Goal: Transaction & Acquisition: Book appointment/travel/reservation

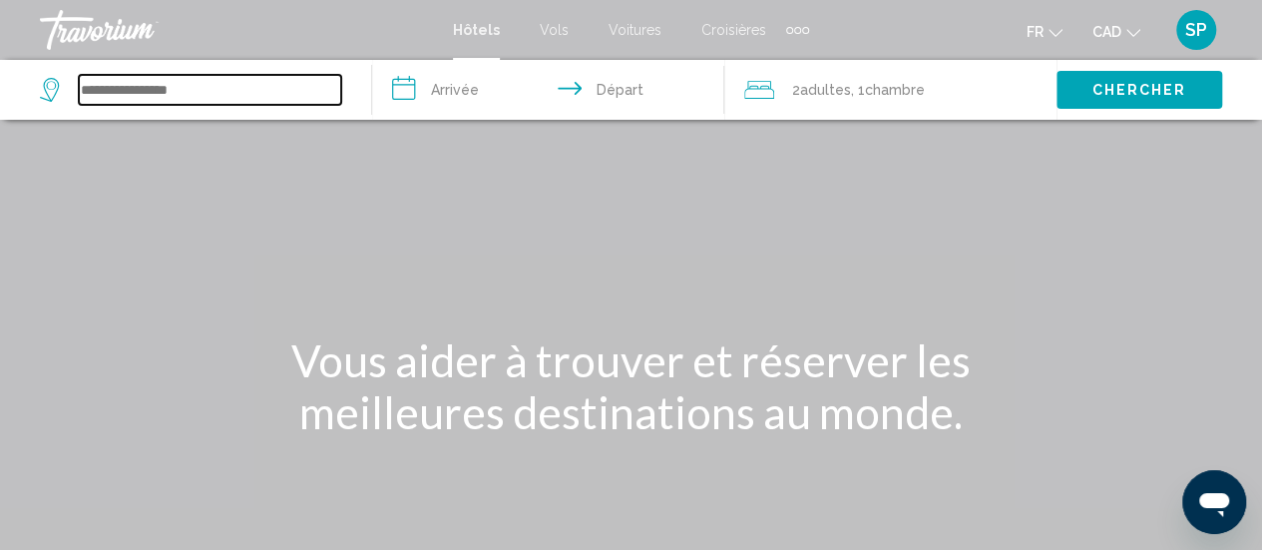
click at [143, 91] on input "Search widget" at bounding box center [210, 90] width 262 height 30
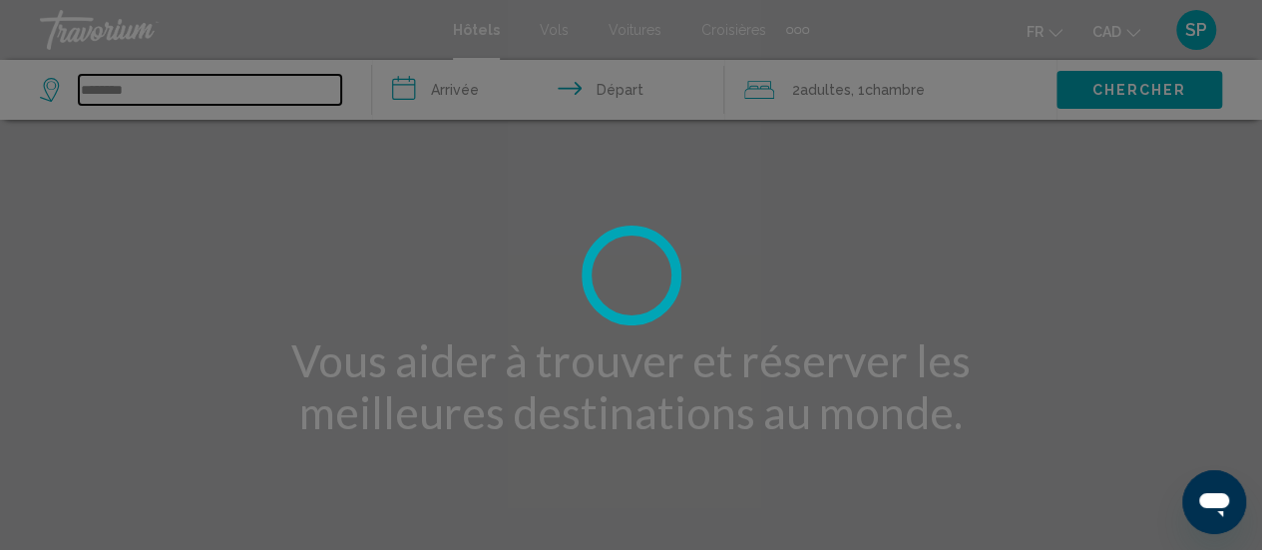
type input "********"
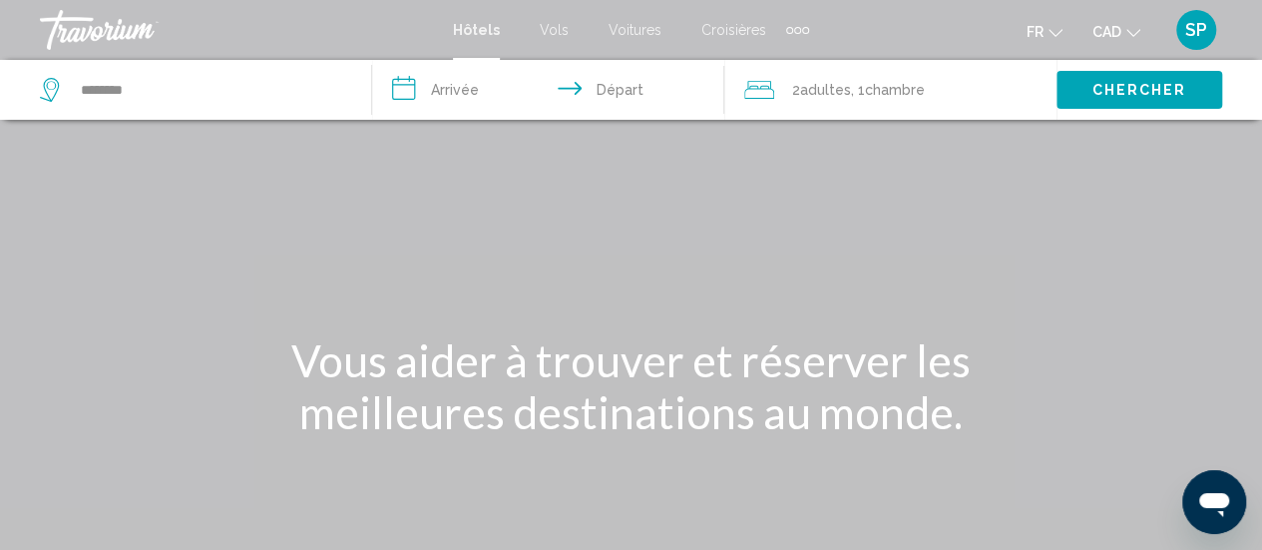
click at [457, 73] on input "**********" at bounding box center [552, 93] width 360 height 66
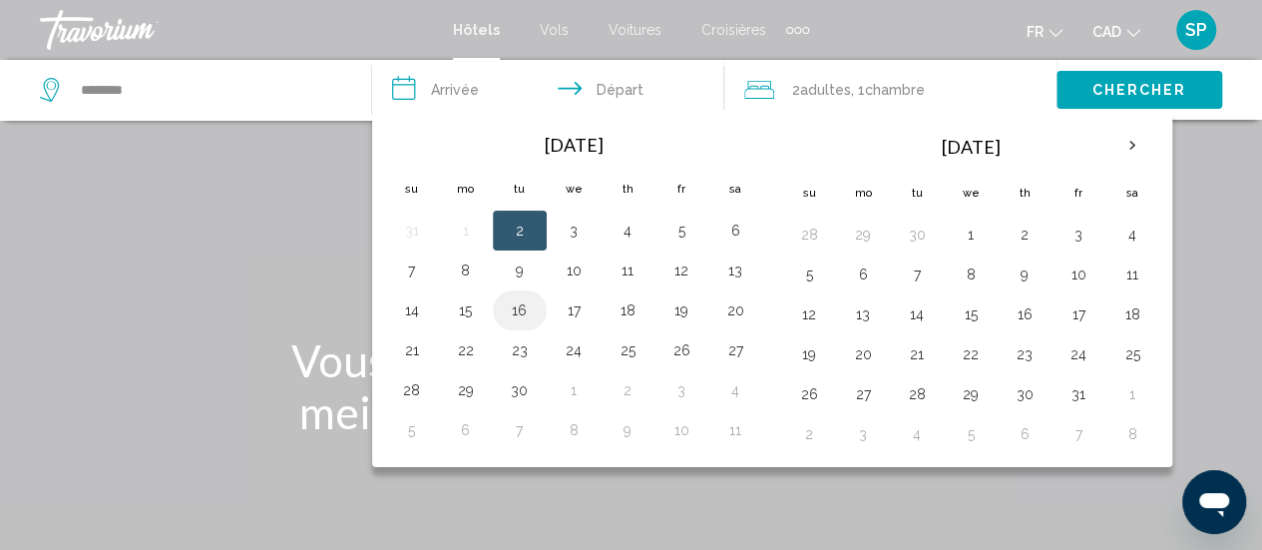
click at [525, 314] on button "16" at bounding box center [520, 310] width 32 height 28
click at [581, 314] on button "17" at bounding box center [574, 310] width 32 height 28
type input "**********"
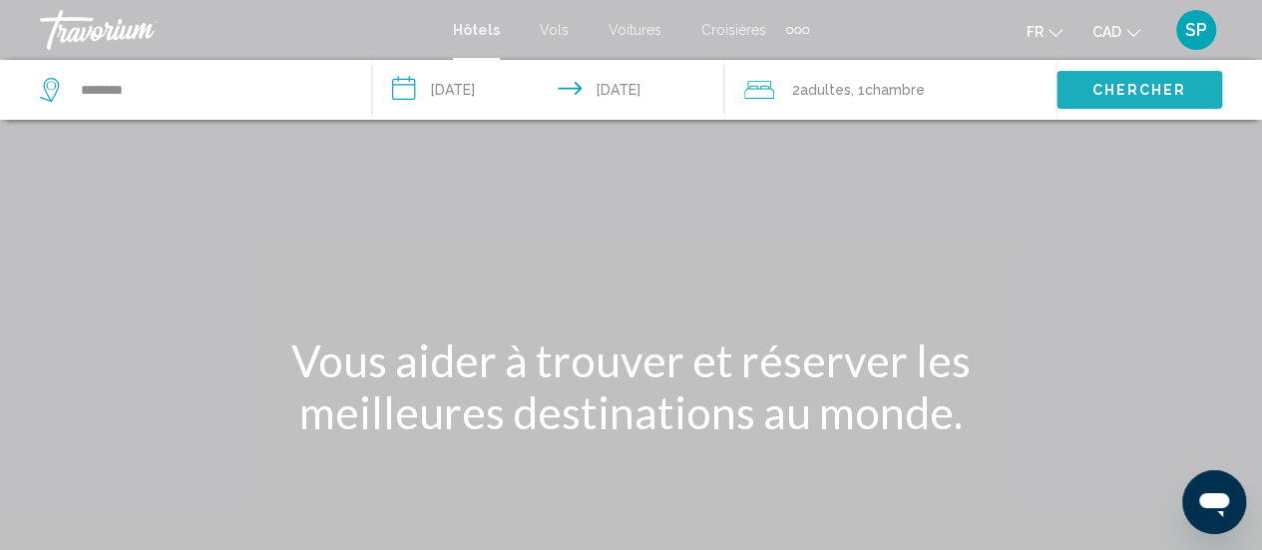
click at [1119, 85] on span "Chercher" at bounding box center [1138, 91] width 95 height 16
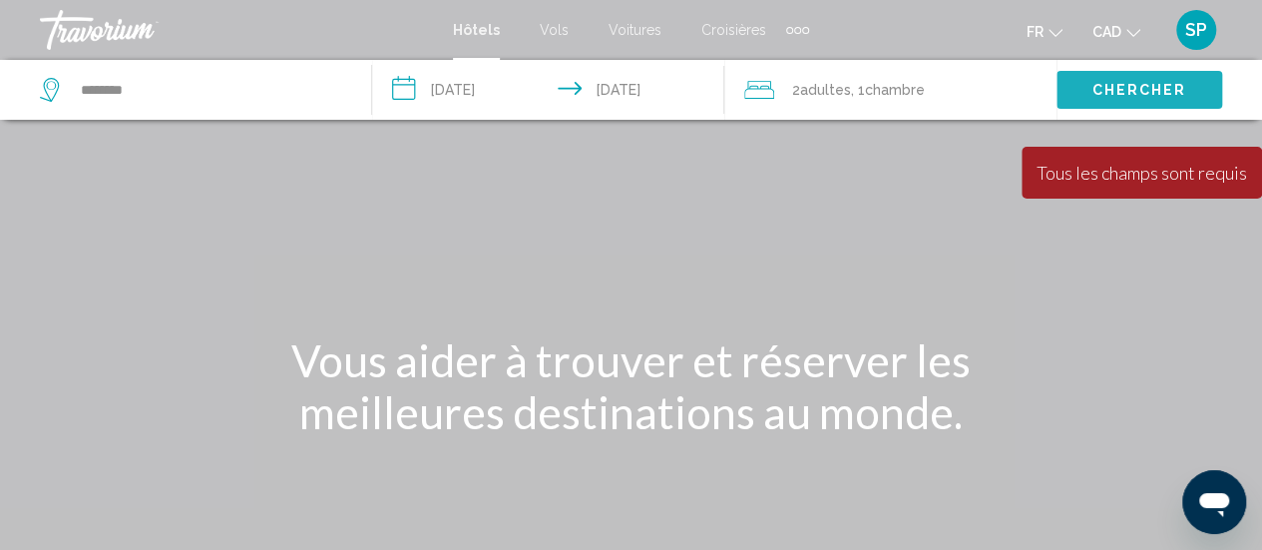
click at [1143, 91] on span "Chercher" at bounding box center [1138, 91] width 95 height 16
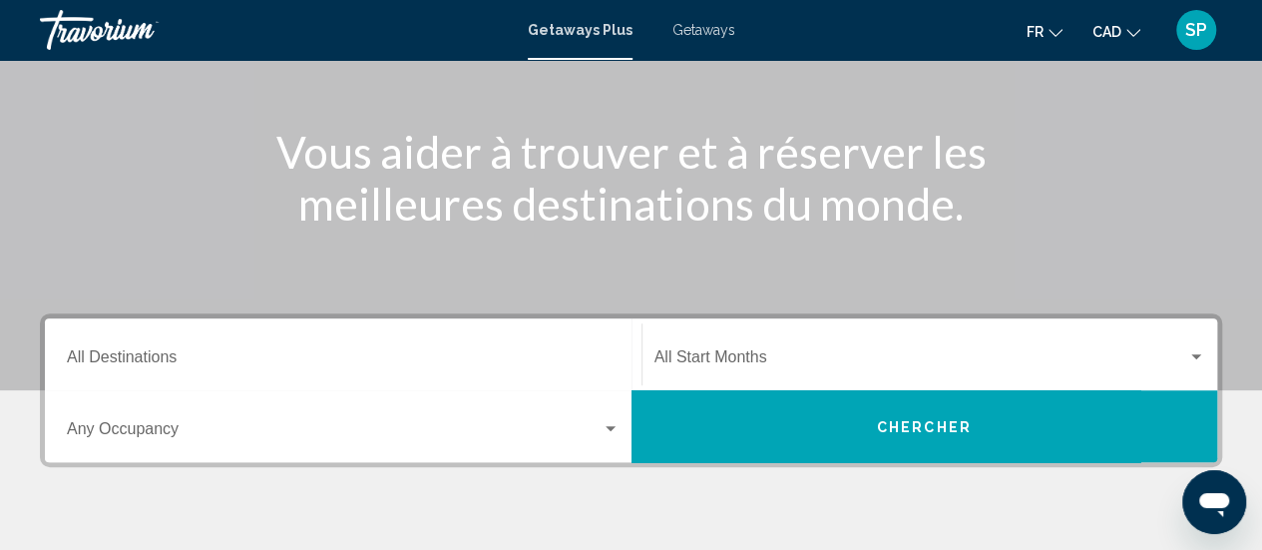
scroll to position [215, 0]
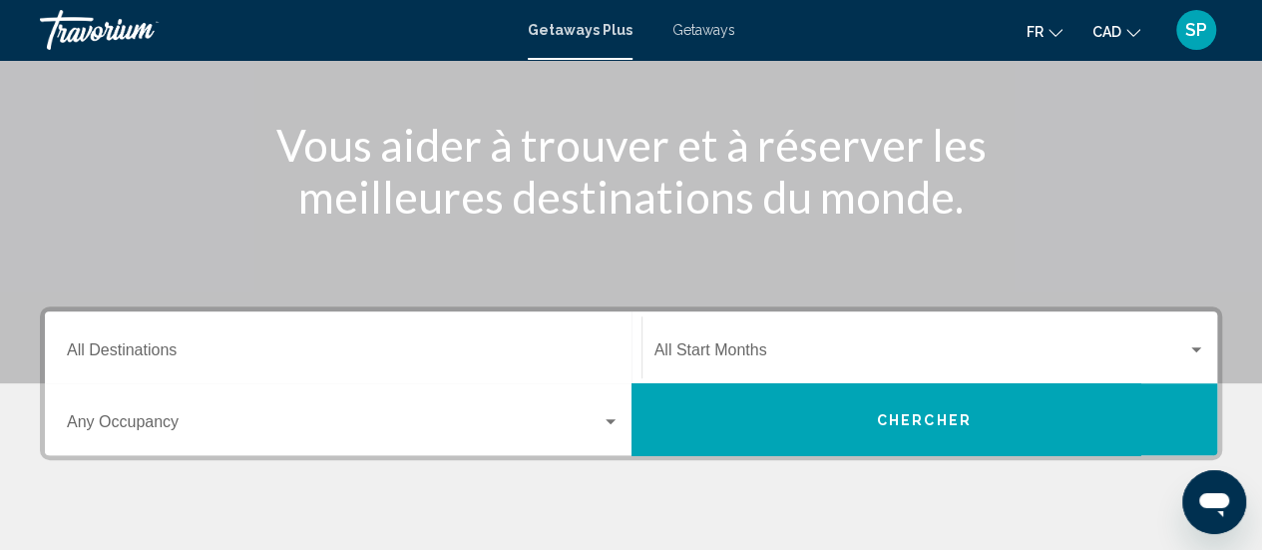
click at [291, 335] on div "Destination All Destinations" at bounding box center [343, 347] width 553 height 63
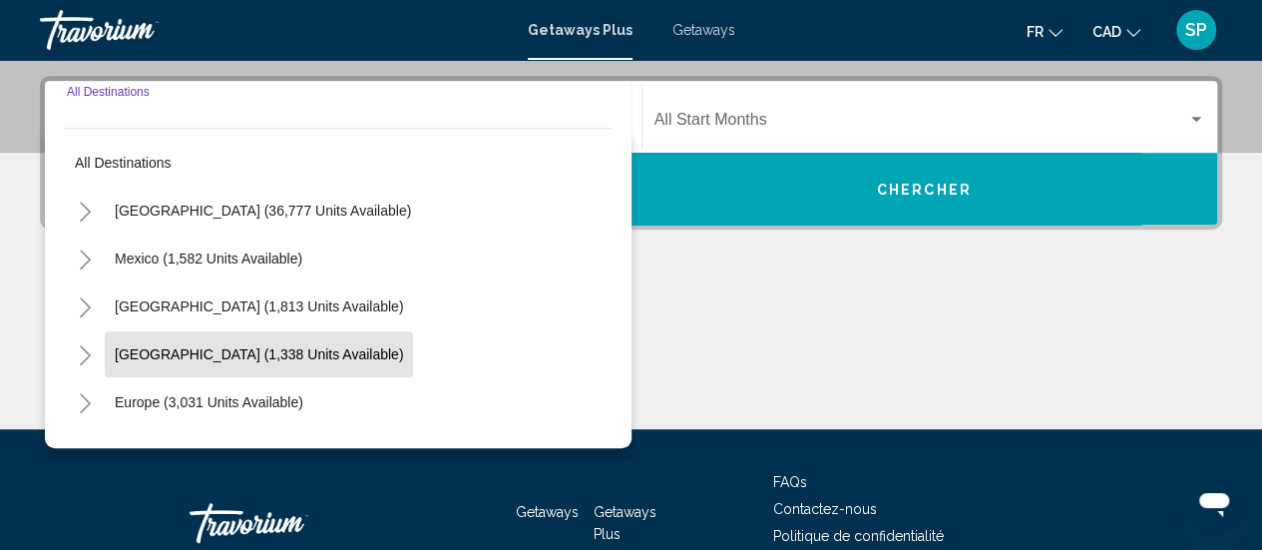
scroll to position [457, 0]
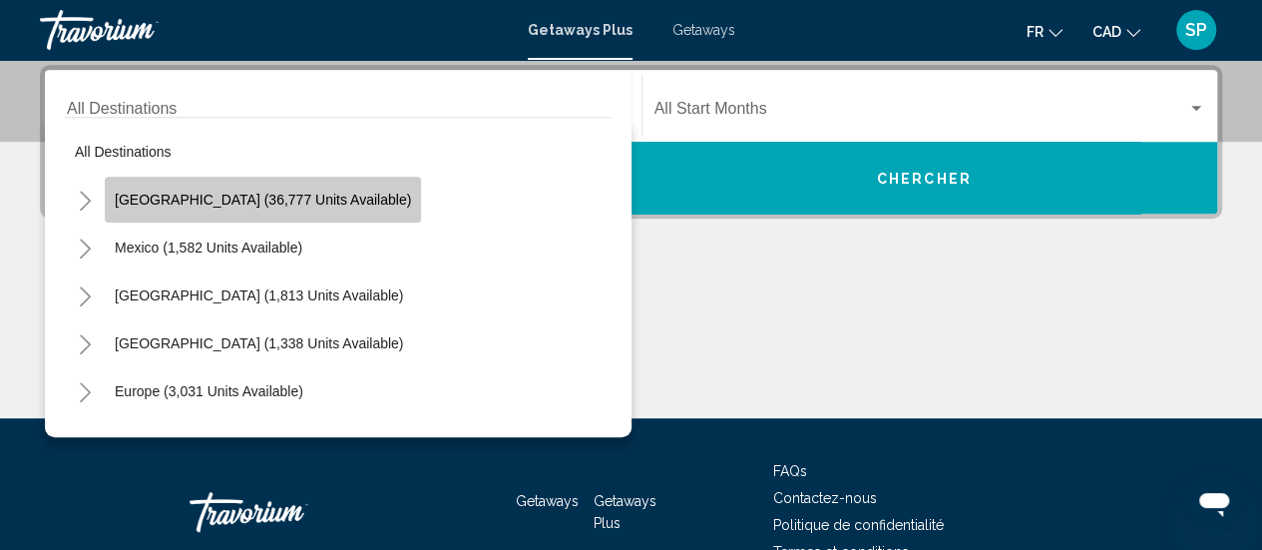
click at [285, 188] on button "[GEOGRAPHIC_DATA] (36,777 units available)" at bounding box center [263, 200] width 316 height 46
type input "**********"
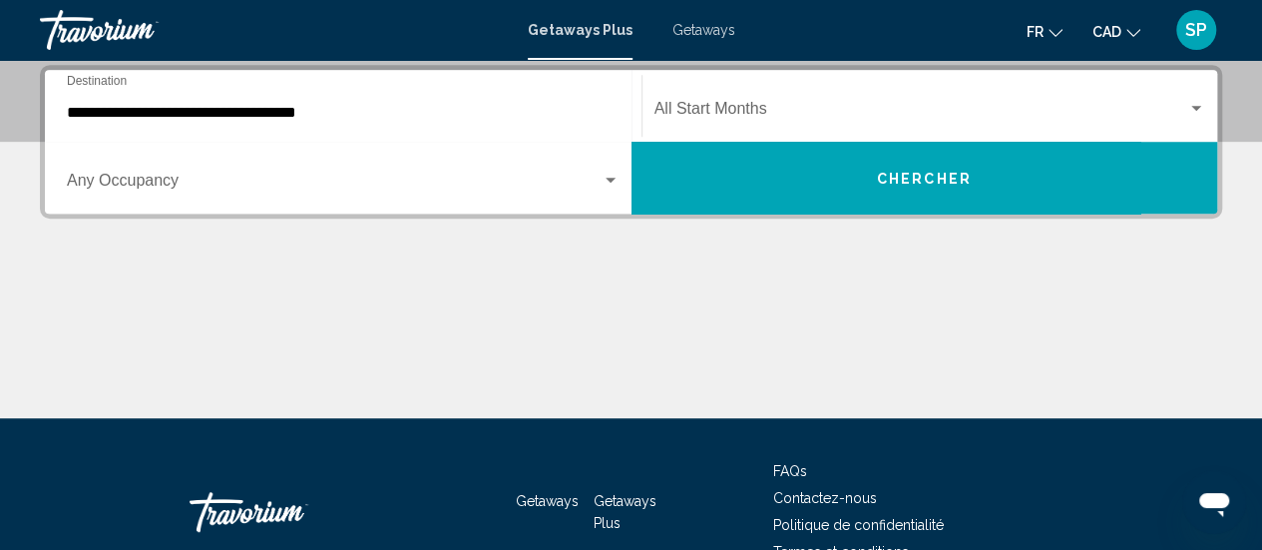
click at [788, 90] on div "Start Month All Start Months" at bounding box center [930, 106] width 552 height 63
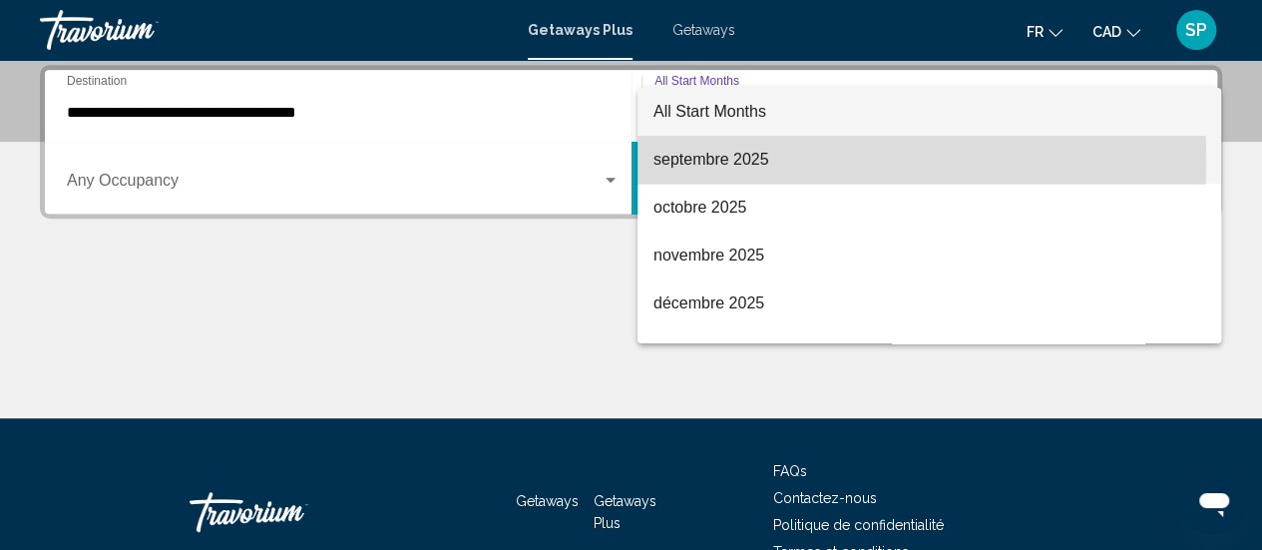
click at [710, 159] on span "septembre 2025" at bounding box center [929, 160] width 552 height 48
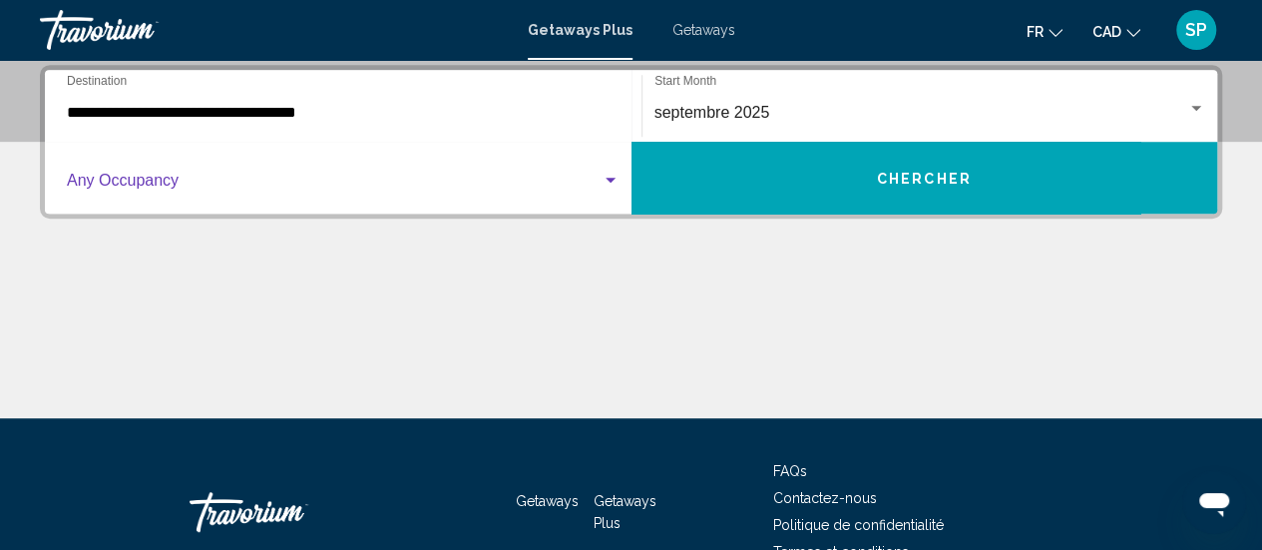
click at [333, 185] on span "Search widget" at bounding box center [334, 185] width 535 height 18
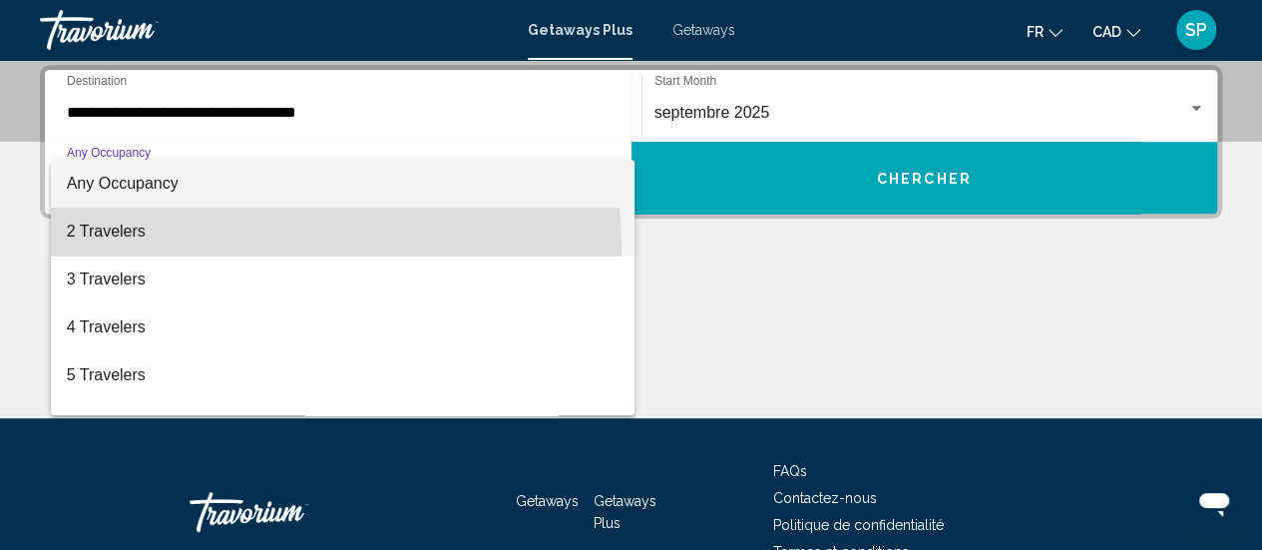
click at [270, 245] on span "2 Travelers" at bounding box center [343, 231] width 553 height 48
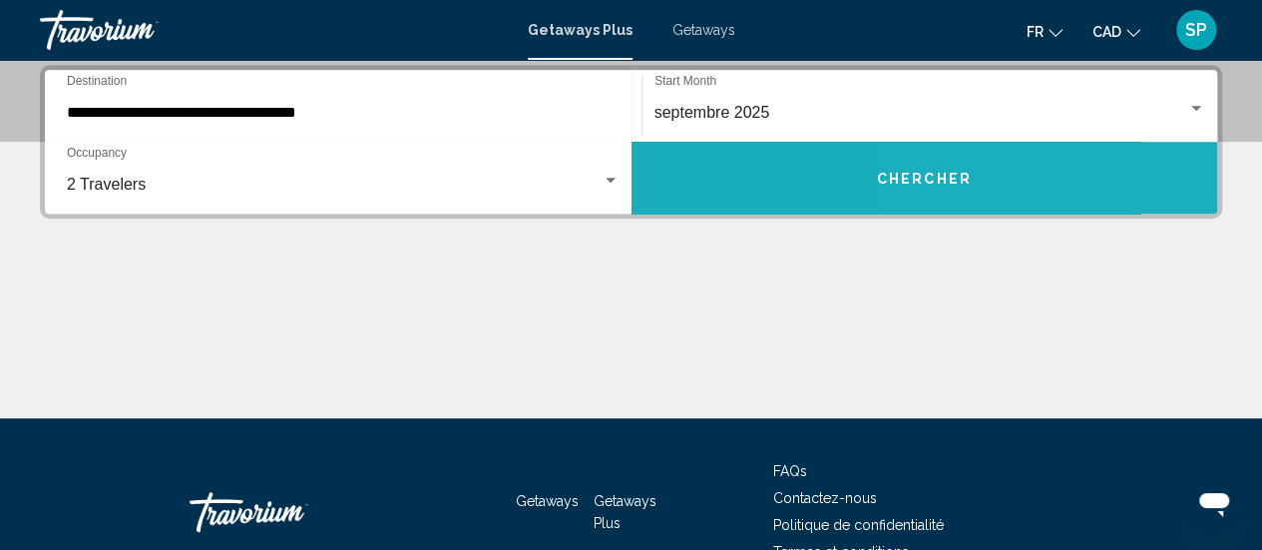
click at [1100, 170] on button "Chercher" at bounding box center [924, 178] width 587 height 72
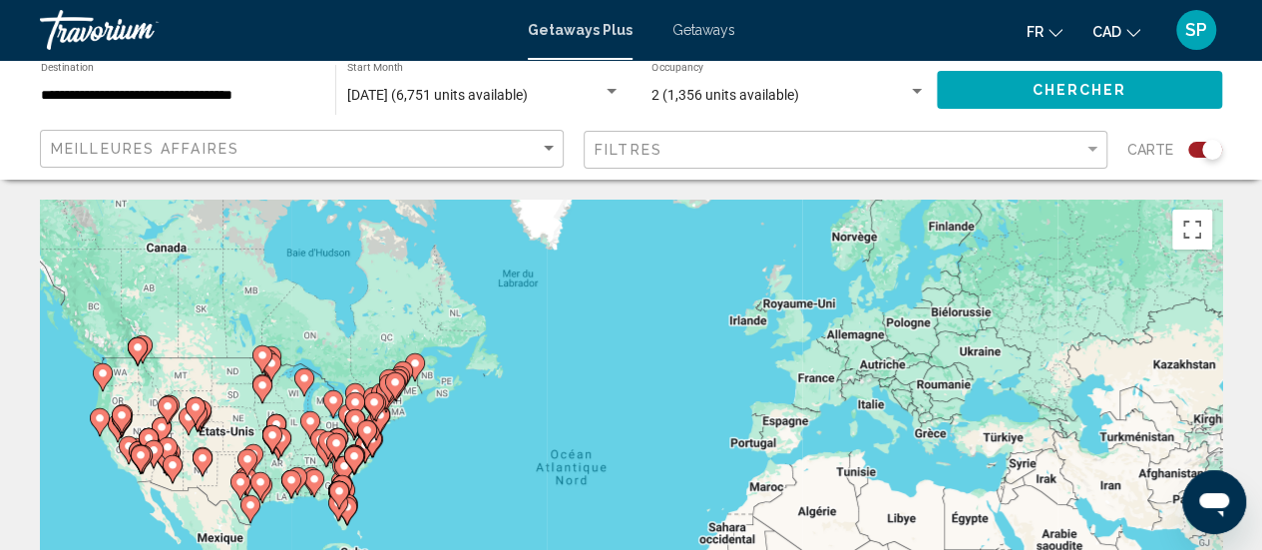
click at [222, 448] on div "Pour activer le glissement avec le clavier, appuyez sur Alt+Entrée. Une fois ce…" at bounding box center [631, 499] width 1182 height 599
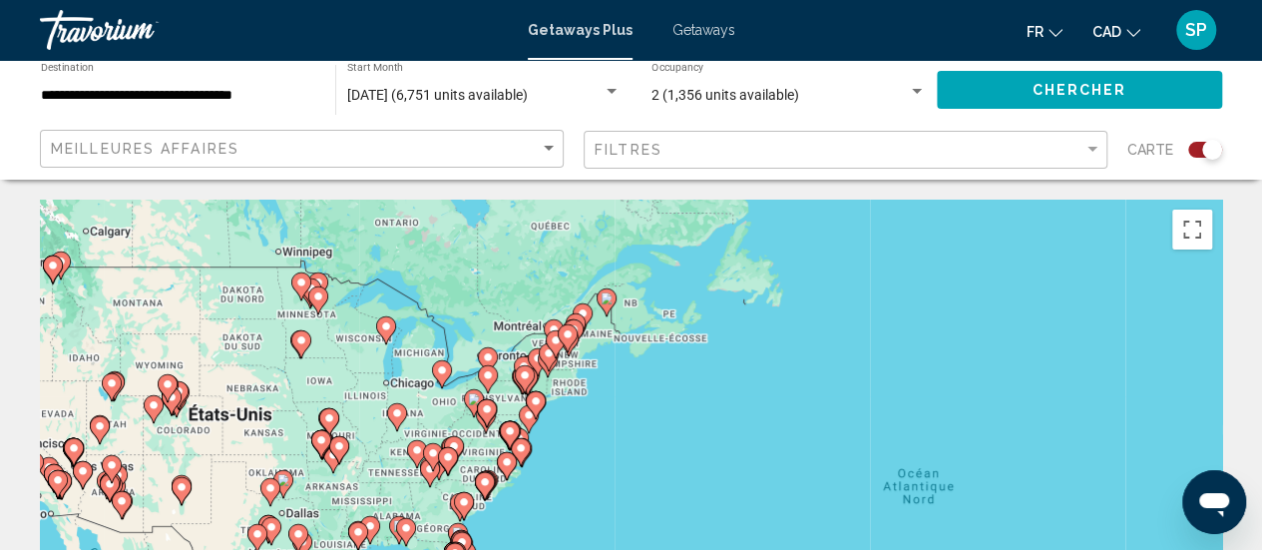
click at [176, 447] on div "Pour activer le glissement avec le clavier, appuyez sur Alt+Entrée. Une fois ce…" at bounding box center [631, 499] width 1182 height 599
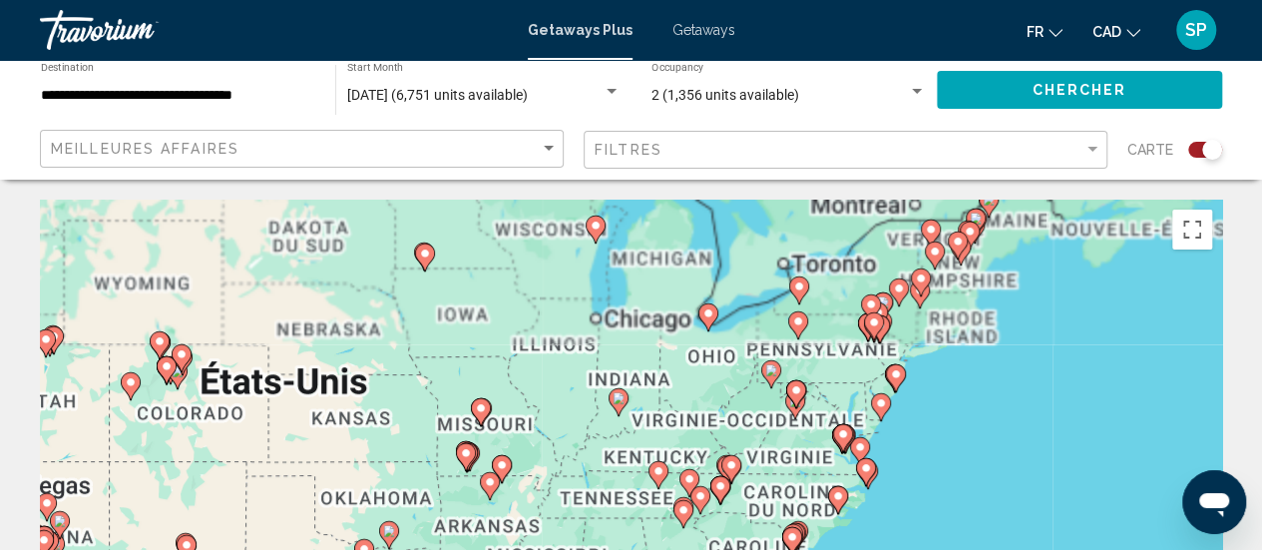
click at [176, 447] on div "Pour activer le glissement avec le clavier, appuyez sur Alt+Entrée. Une fois ce…" at bounding box center [631, 499] width 1182 height 599
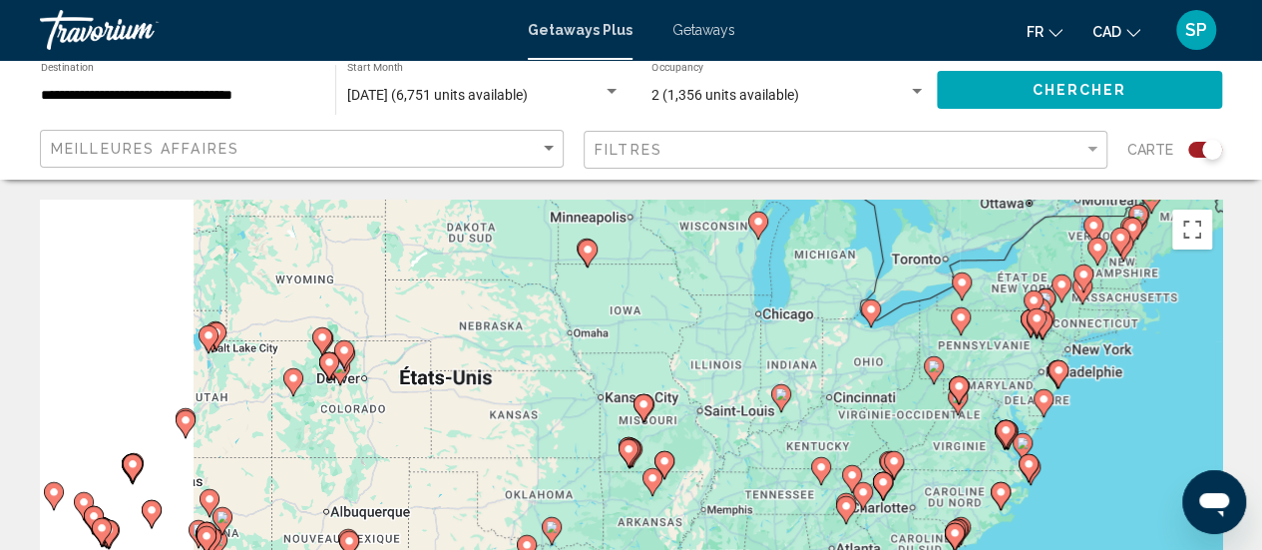
drag, startPoint x: 176, startPoint y: 447, endPoint x: 359, endPoint y: 440, distance: 183.7
click at [359, 440] on div "Pour activer le glissement avec le clavier, appuyez sur Alt+Entrée. Une fois ce…" at bounding box center [631, 499] width 1182 height 599
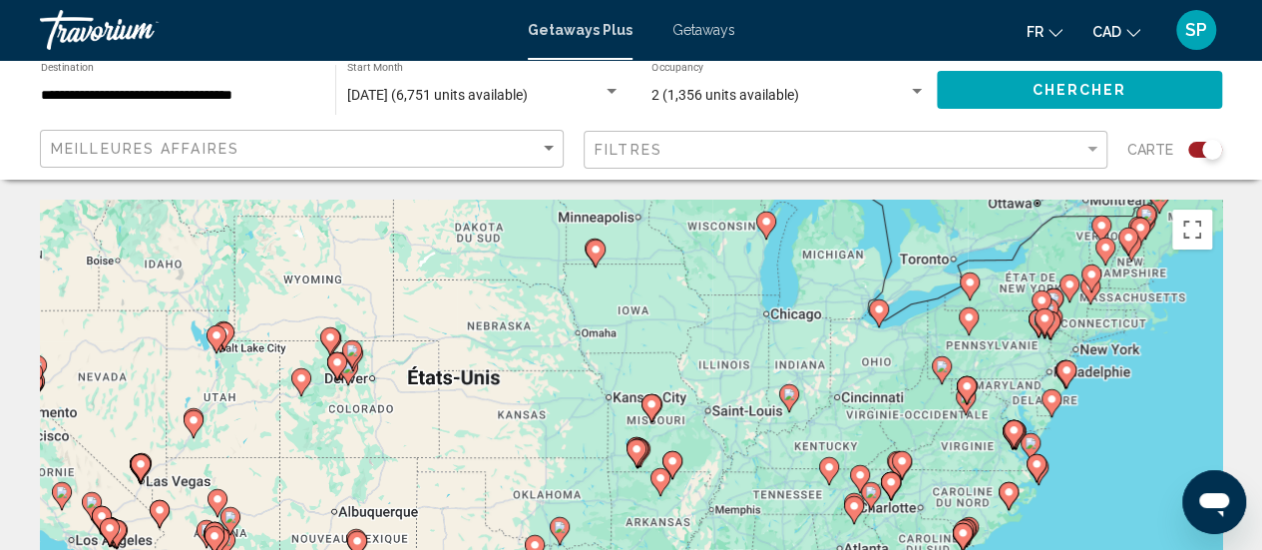
click at [359, 440] on div "Pour activer le glissement avec le clavier, appuyez sur Alt+Entrée. Une fois ce…" at bounding box center [631, 499] width 1182 height 599
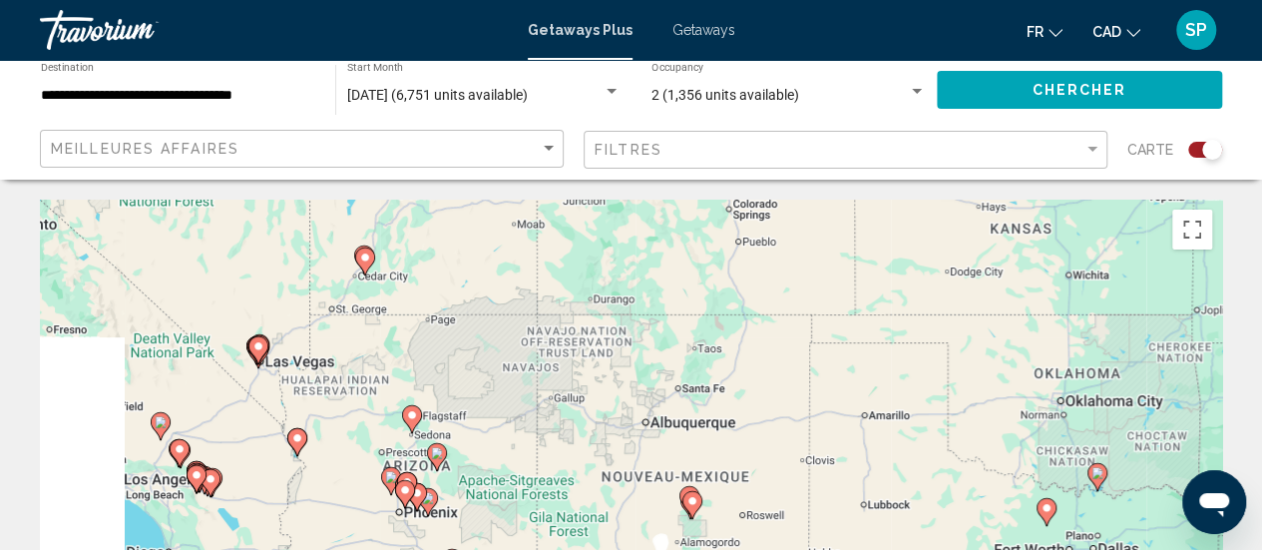
drag, startPoint x: 184, startPoint y: 493, endPoint x: 543, endPoint y: 312, distance: 402.0
click at [543, 312] on div "Pour activer le glissement avec le clavier, appuyez sur Alt+Entrée. Une fois ce…" at bounding box center [631, 499] width 1182 height 599
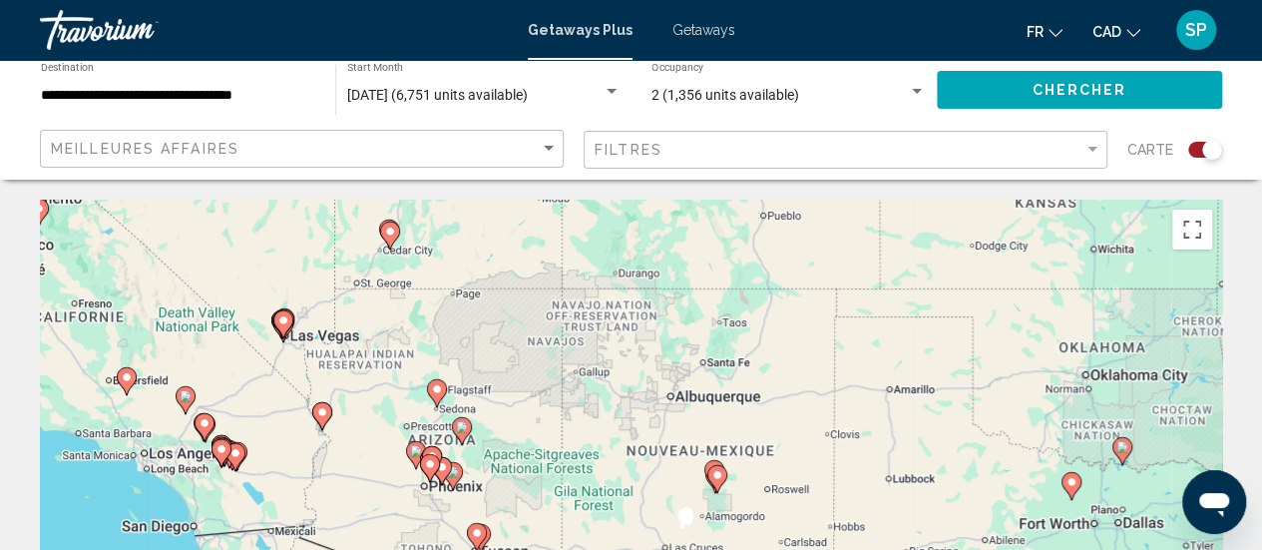
click at [301, 348] on div "Pour activer le glissement avec le clavier, appuyez sur Alt+Entrée. Une fois ce…" at bounding box center [631, 499] width 1182 height 599
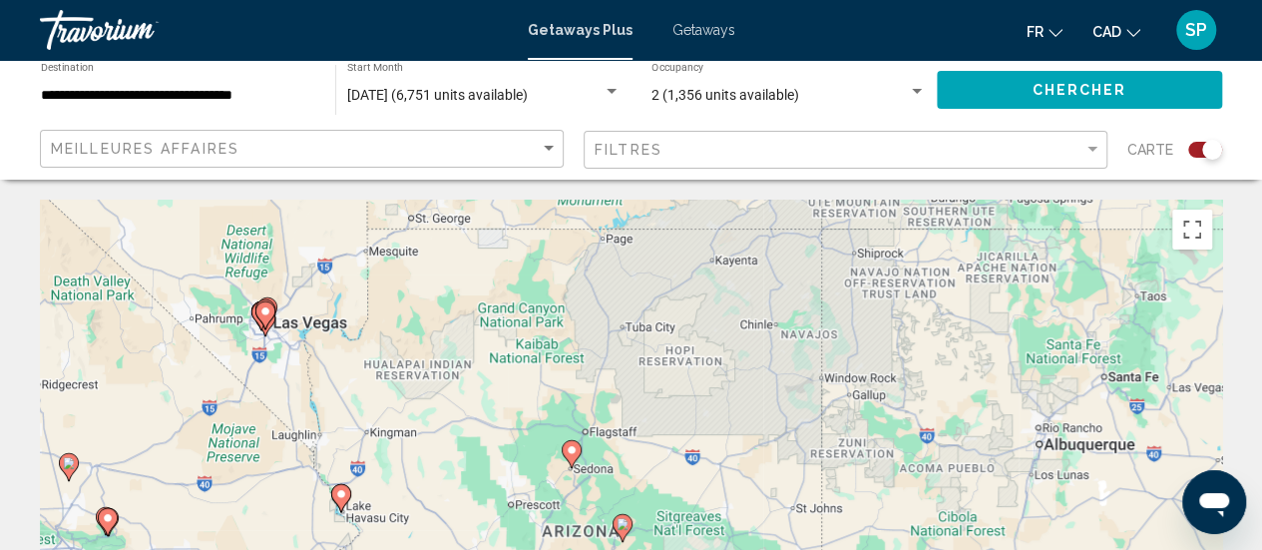
click at [301, 348] on div "Pour activer le glissement avec le clavier, appuyez sur Alt+Entrée. Une fois ce…" at bounding box center [631, 499] width 1182 height 599
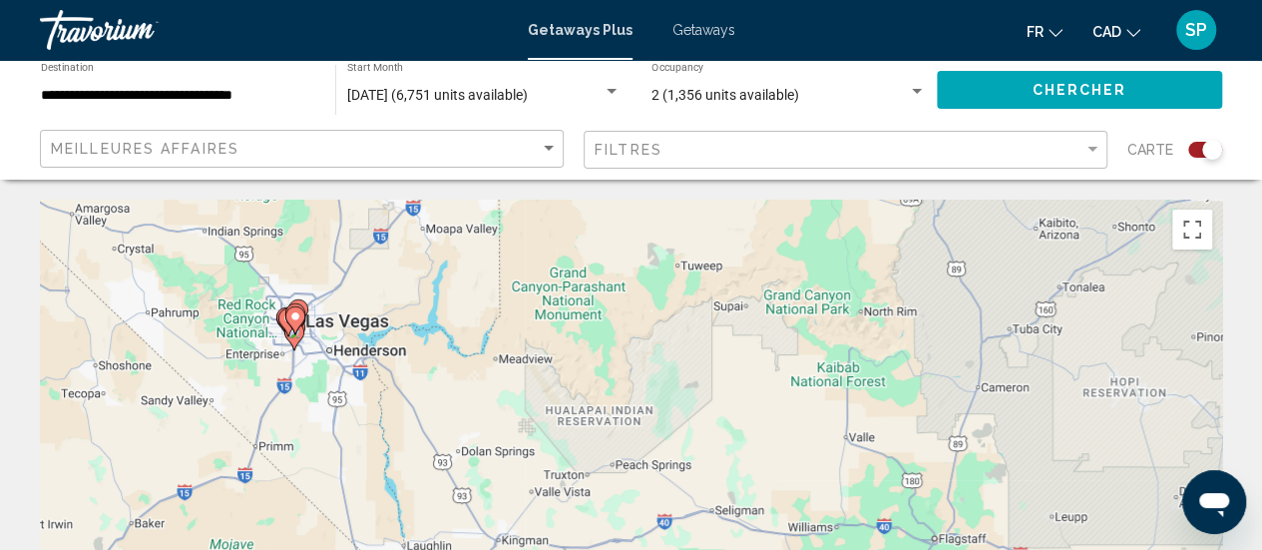
drag, startPoint x: 246, startPoint y: 359, endPoint x: 339, endPoint y: 392, distance: 98.4
click at [339, 392] on div "Pour activer le glissement avec le clavier, appuyez sur Alt+Entrée. Une fois ce…" at bounding box center [631, 499] width 1182 height 599
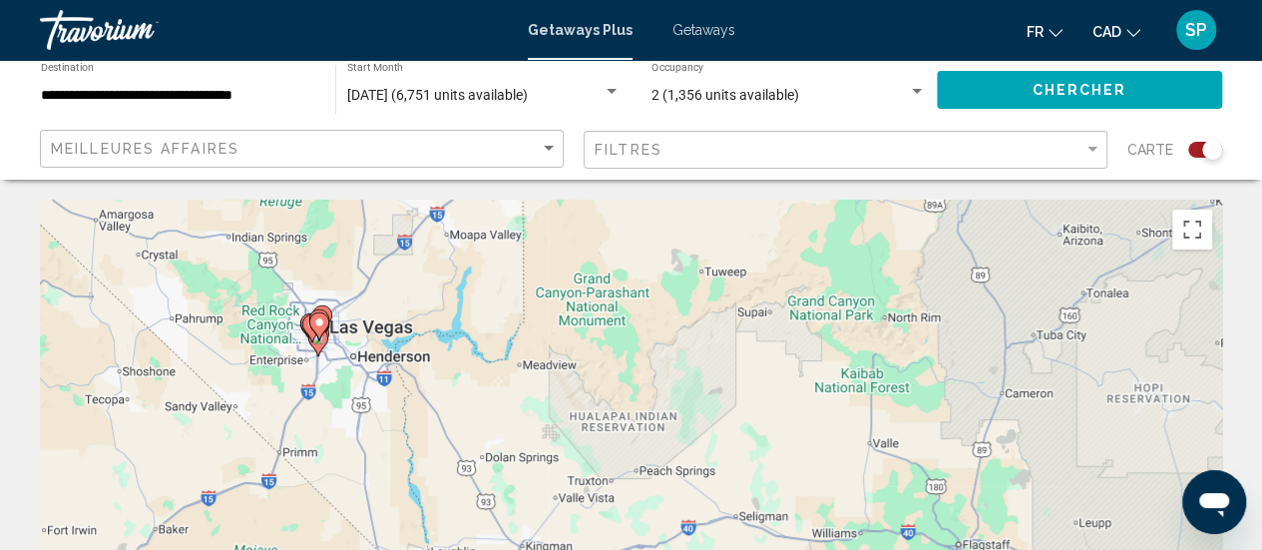
click at [315, 342] on gmp-advanced-marker "Main content" at bounding box center [312, 328] width 20 height 30
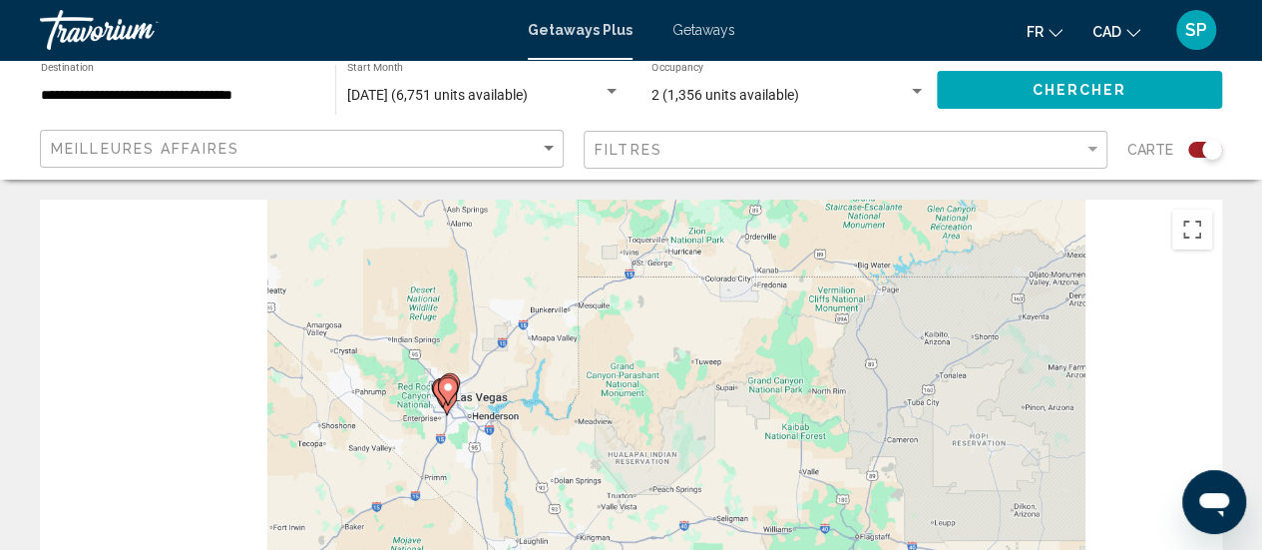
click at [315, 342] on div "Pour naviguer, appuyez sur les touches fléchées. Pour activer le glissement ave…" at bounding box center [631, 499] width 1182 height 599
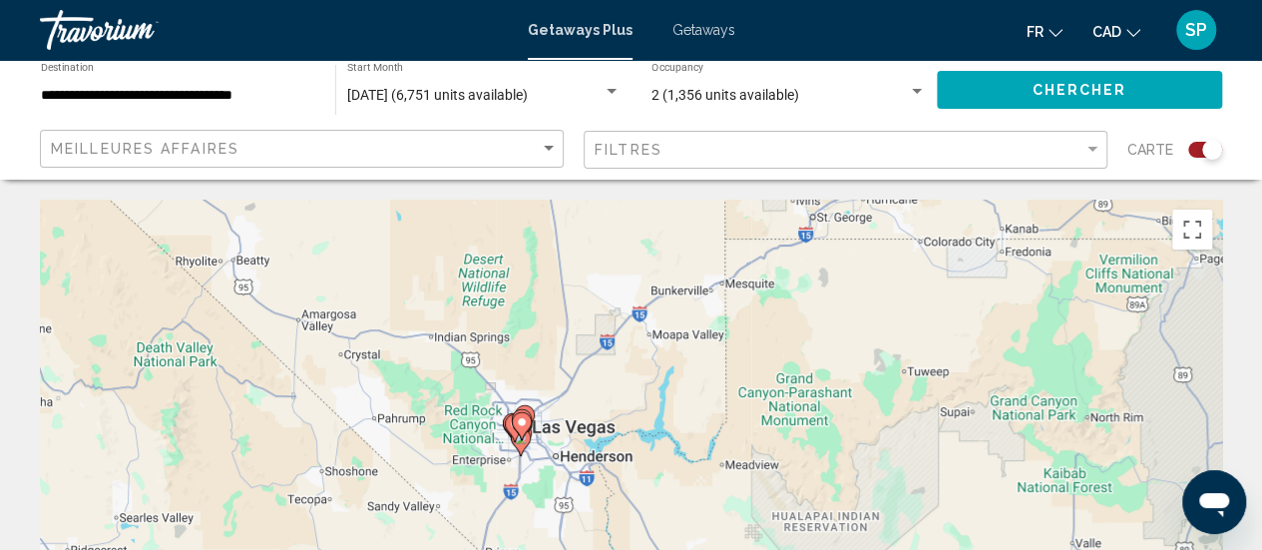
click at [522, 444] on icon "Main content" at bounding box center [520, 442] width 18 height 26
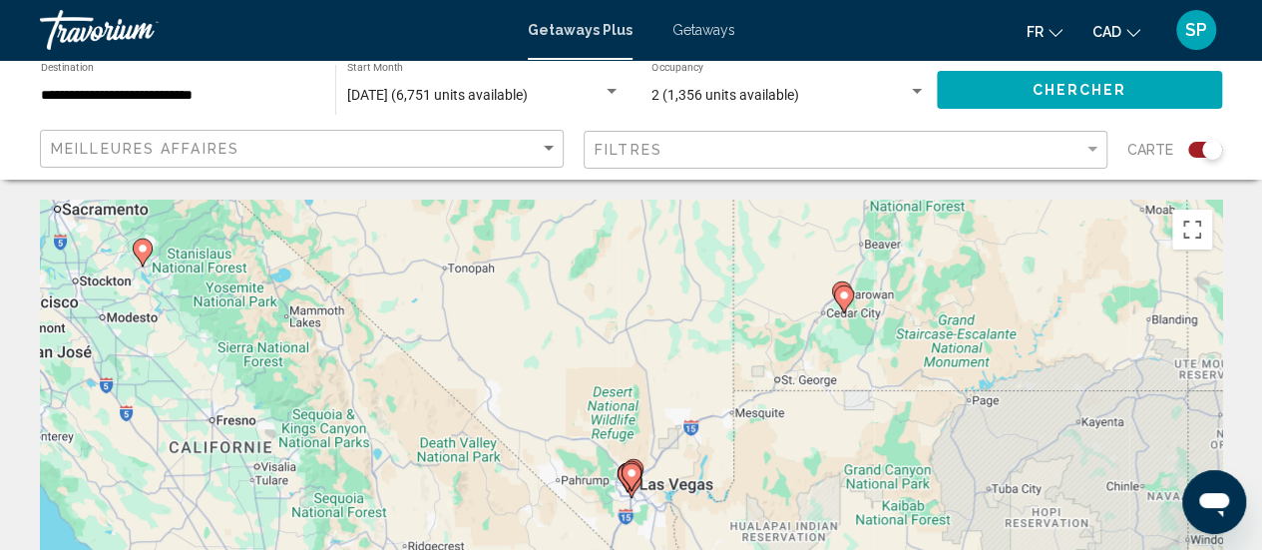
click at [623, 504] on div "Pour activer le glissement avec le clavier, appuyez sur Alt+Entrée. Une fois ce…" at bounding box center [631, 499] width 1182 height 599
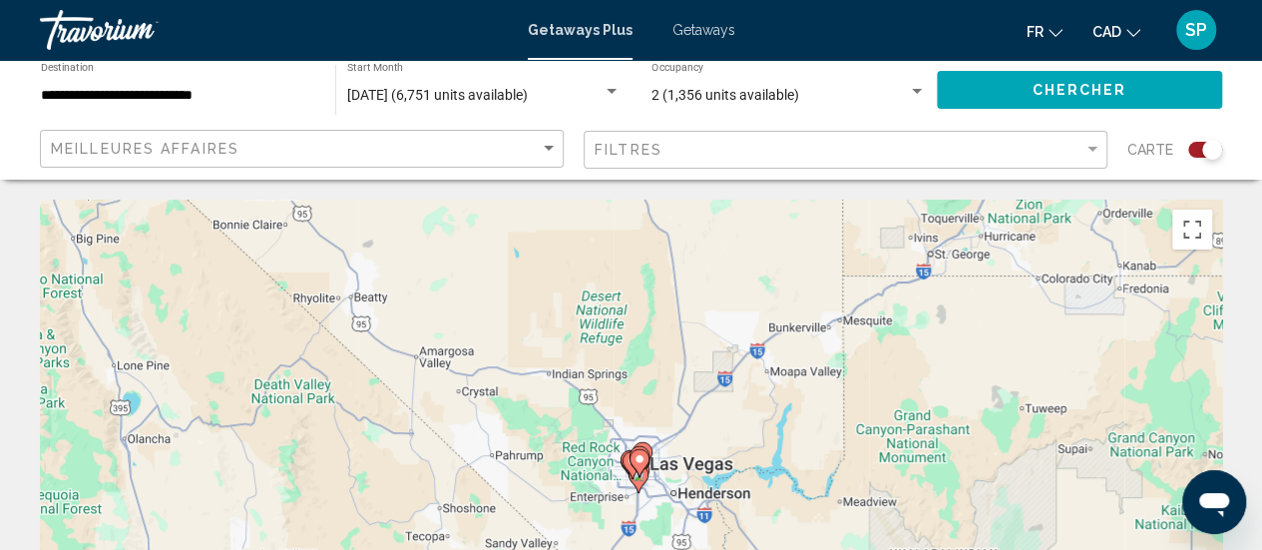
click at [661, 479] on div "Pour activer le glissement avec le clavier, appuyez sur Alt+Entrée. Une fois ce…" at bounding box center [631, 499] width 1182 height 599
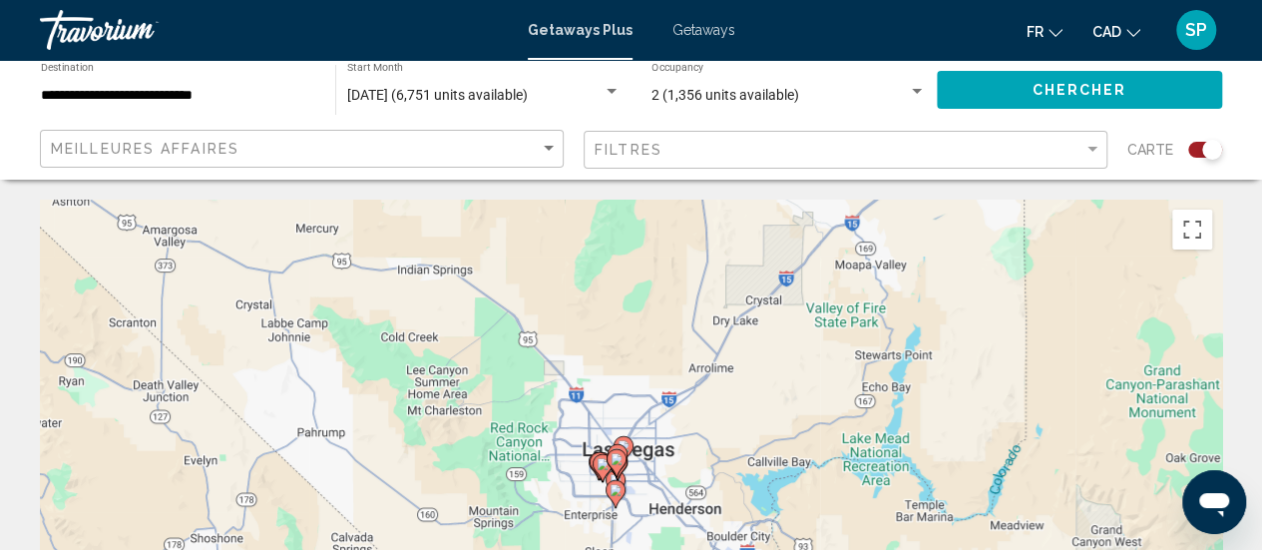
click at [661, 479] on div "Pour activer le glissement avec le clavier, appuyez sur Alt+Entrée. Une fois ce…" at bounding box center [631, 499] width 1182 height 599
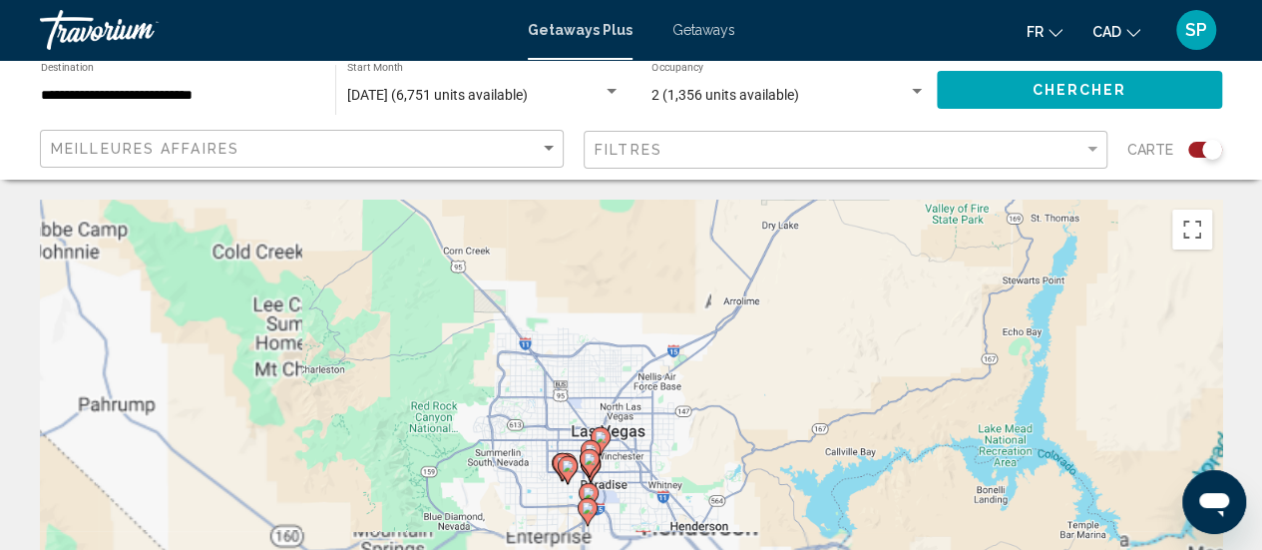
click at [661, 479] on div "Pour activer le glissement avec le clavier, appuyez sur Alt+Entrée. Une fois ce…" at bounding box center [631, 499] width 1182 height 599
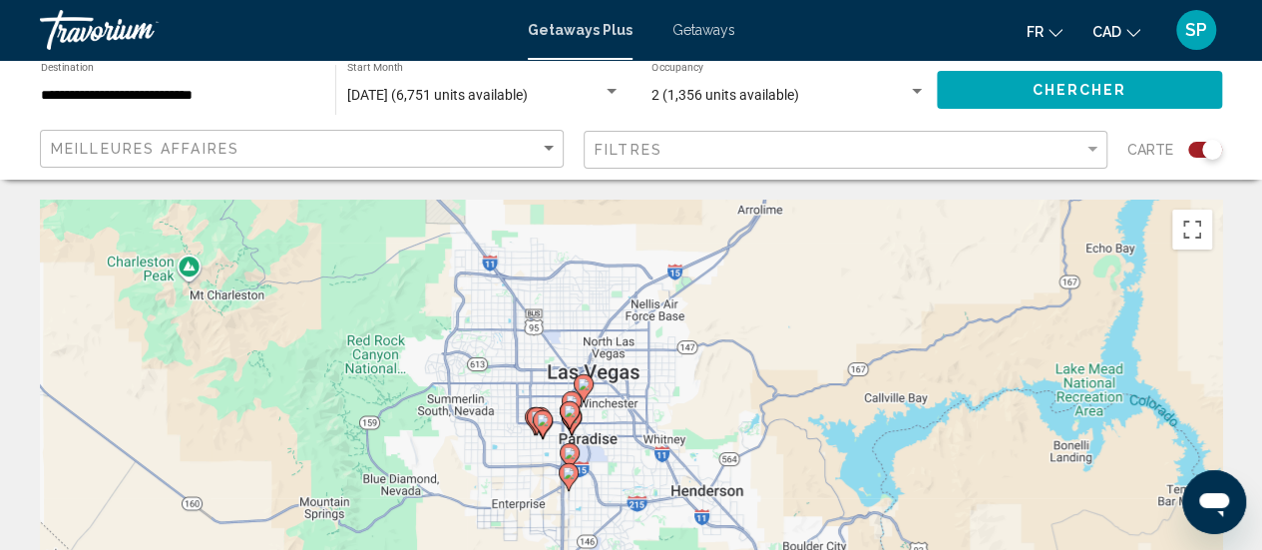
drag, startPoint x: 610, startPoint y: 490, endPoint x: 607, endPoint y: 428, distance: 61.9
click at [607, 428] on div "Pour activer le glissement avec le clavier, appuyez sur Alt+Entrée. Une fois ce…" at bounding box center [631, 499] width 1182 height 599
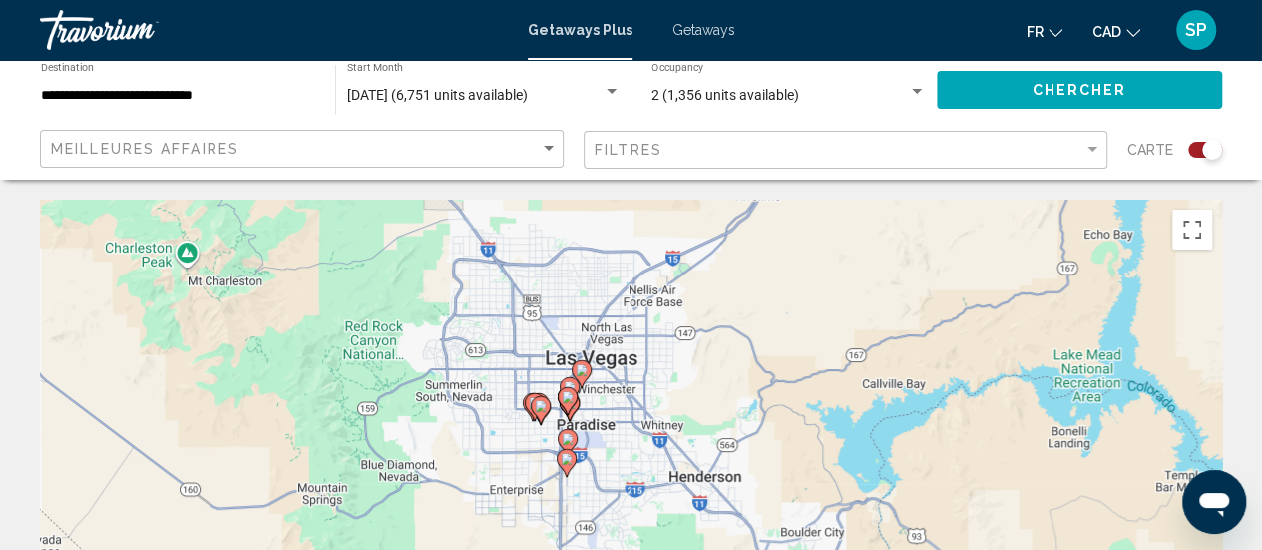
click at [607, 428] on div "Pour activer le glissement avec le clavier, appuyez sur Alt+Entrée. Une fois ce…" at bounding box center [631, 499] width 1182 height 599
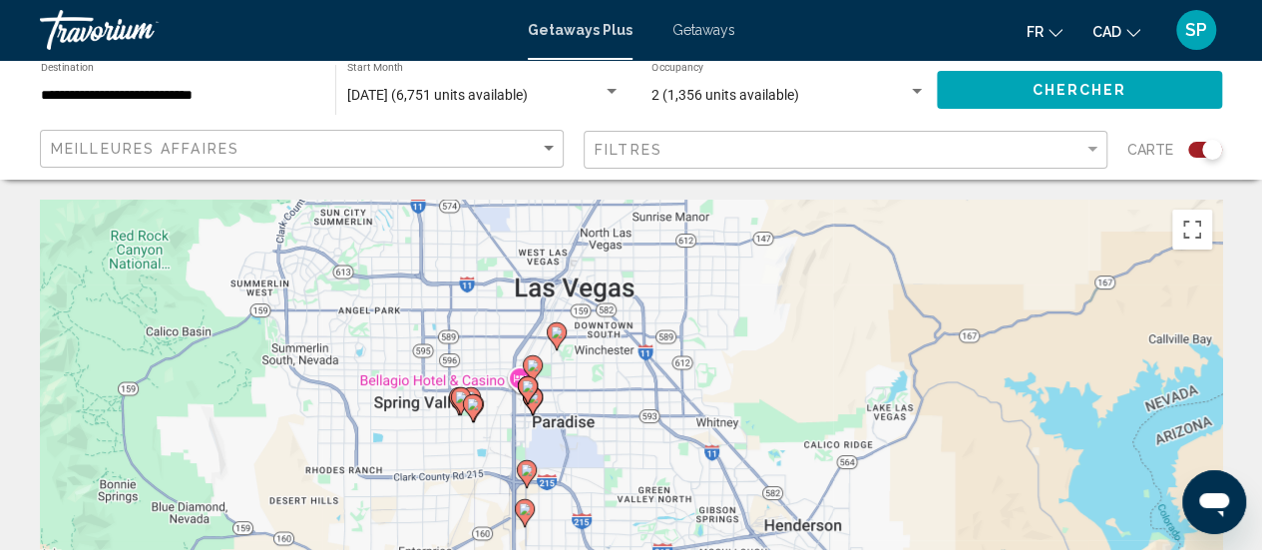
click at [607, 428] on div "Pour activer le glissement avec le clavier, appuyez sur Alt+Entrée. Une fois ce…" at bounding box center [631, 499] width 1182 height 599
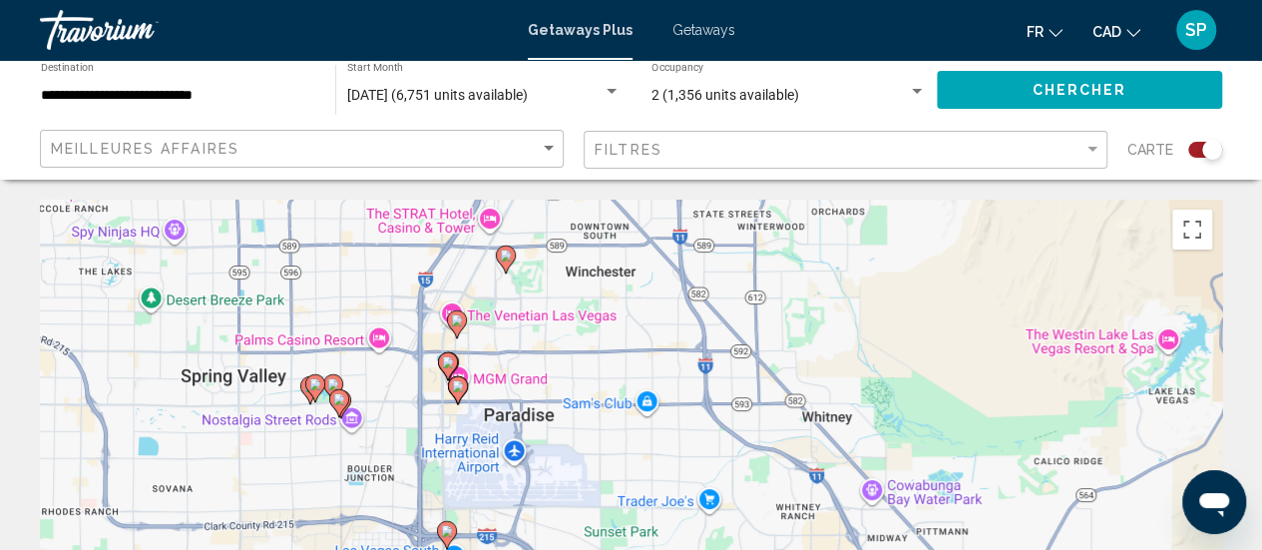
click at [462, 390] on image "Main content" at bounding box center [458, 386] width 12 height 12
type input "**********"
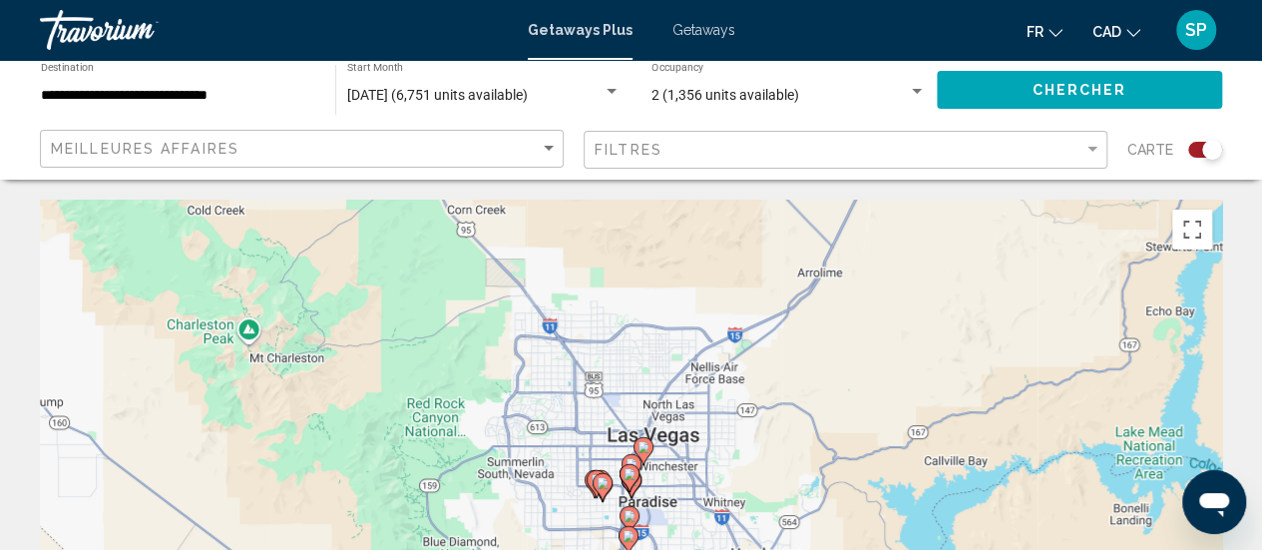
click at [626, 471] on image "Main content" at bounding box center [629, 474] width 12 height 12
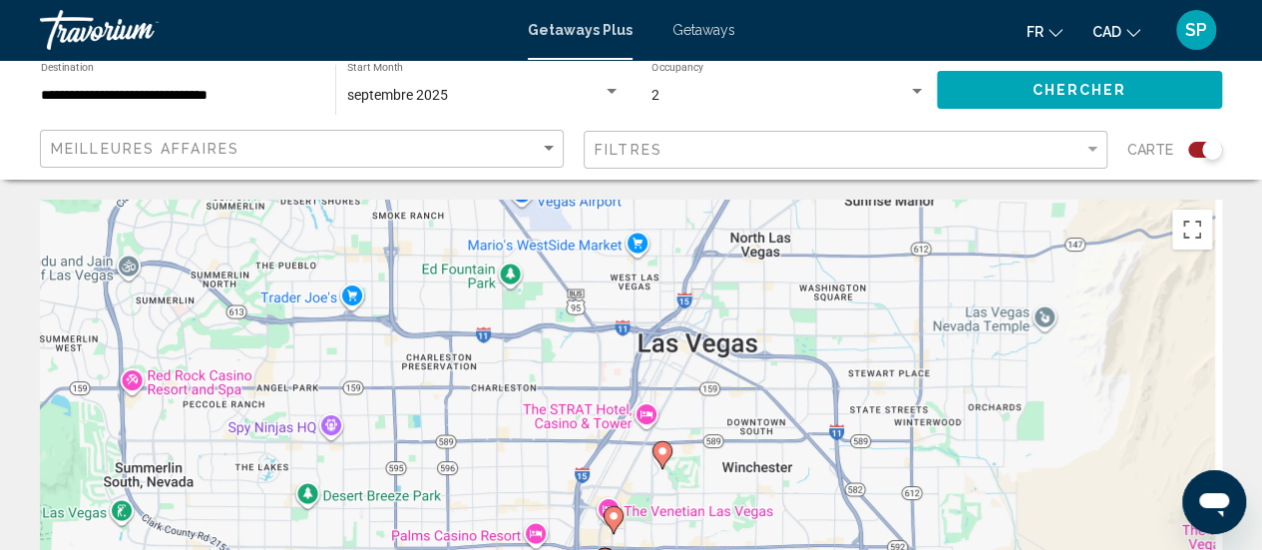
drag, startPoint x: 900, startPoint y: 418, endPoint x: 863, endPoint y: 197, distance: 224.5
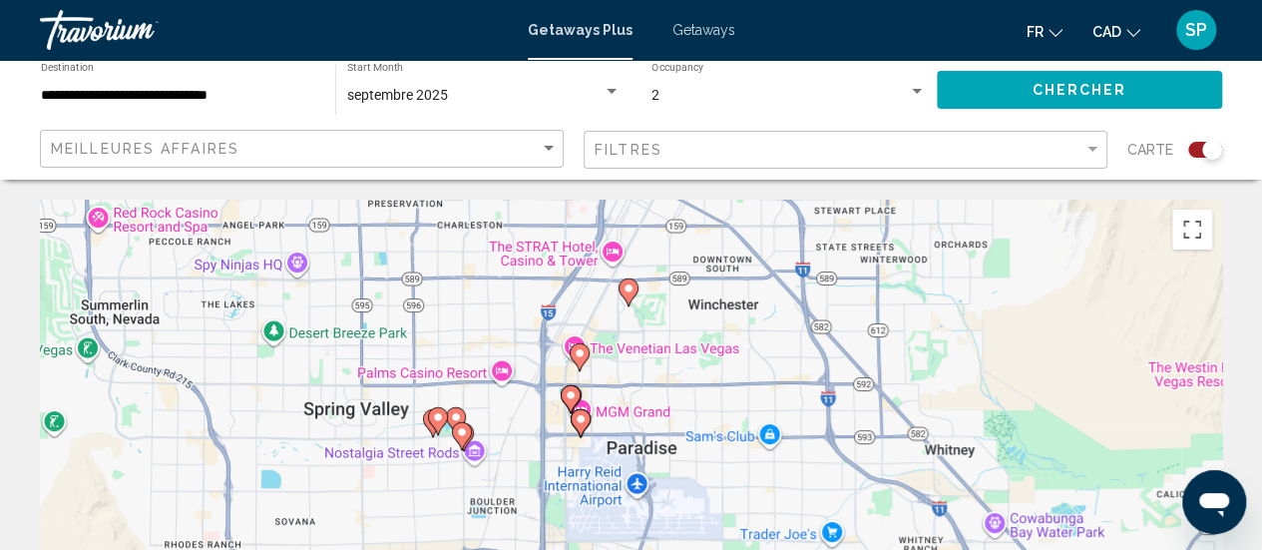
drag, startPoint x: 752, startPoint y: 330, endPoint x: 718, endPoint y: 177, distance: 157.3
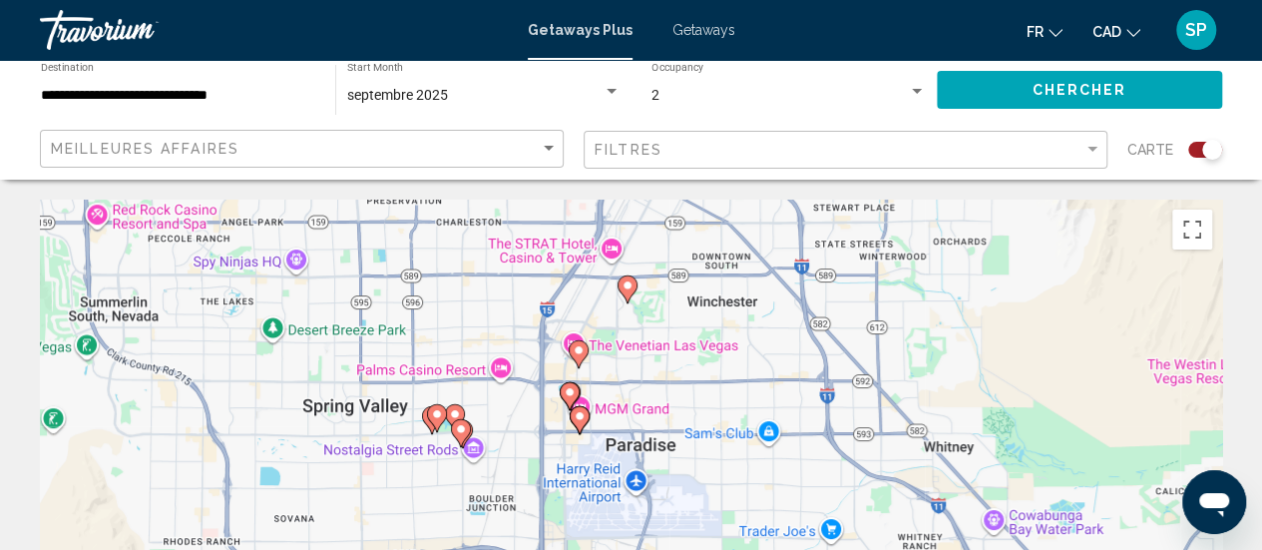
click at [629, 294] on icon "Main content" at bounding box center [627, 289] width 18 height 26
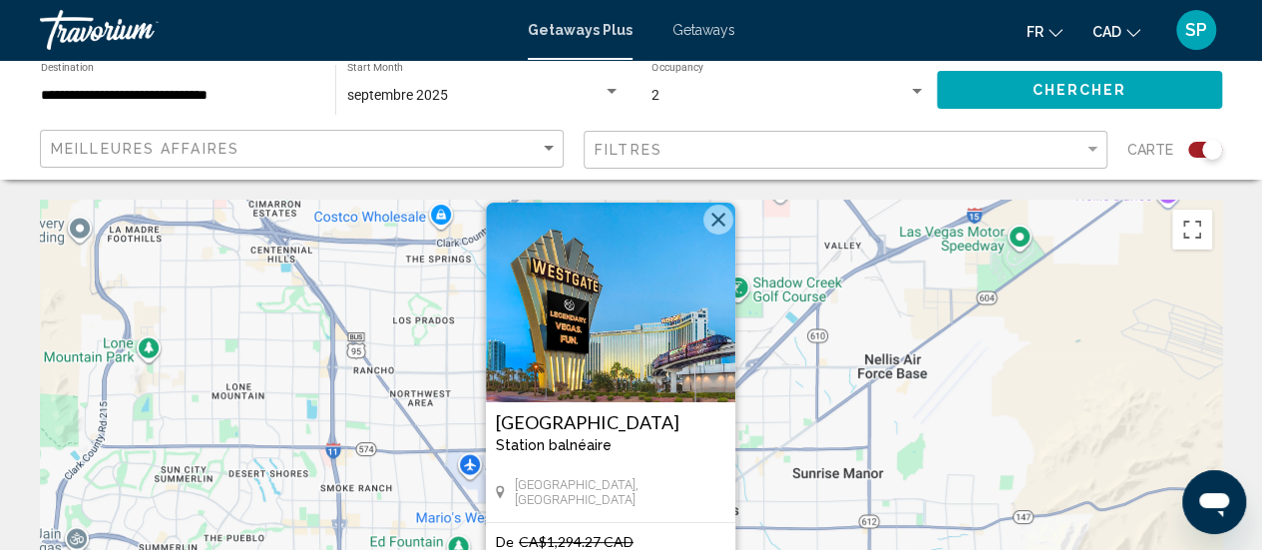
drag, startPoint x: 813, startPoint y: 419, endPoint x: 790, endPoint y: 372, distance: 52.2
click at [790, 372] on div "Pour activer le glissement avec le clavier, appuyez sur Alt+Entrée. Une fois ce…" at bounding box center [631, 499] width 1182 height 599
click at [721, 217] on button "Fermer" at bounding box center [718, 221] width 30 height 30
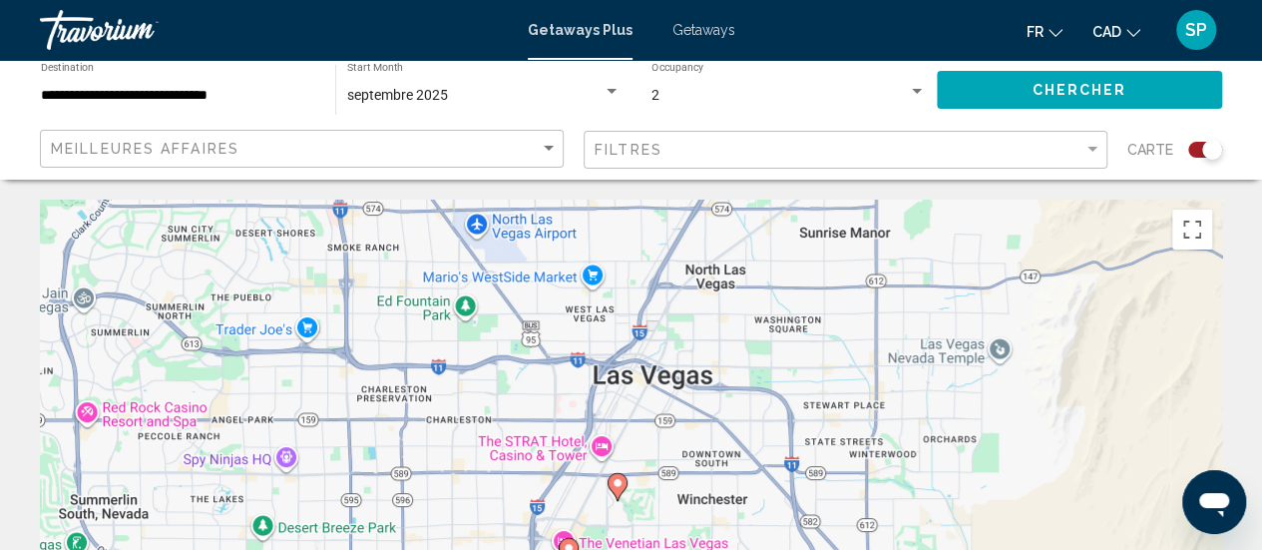
drag, startPoint x: 636, startPoint y: 474, endPoint x: 648, endPoint y: 206, distance: 268.6
click at [648, 206] on div "Pour activer le glissement avec le clavier, appuyez sur Alt+Entrée. Une fois ce…" at bounding box center [631, 499] width 1182 height 599
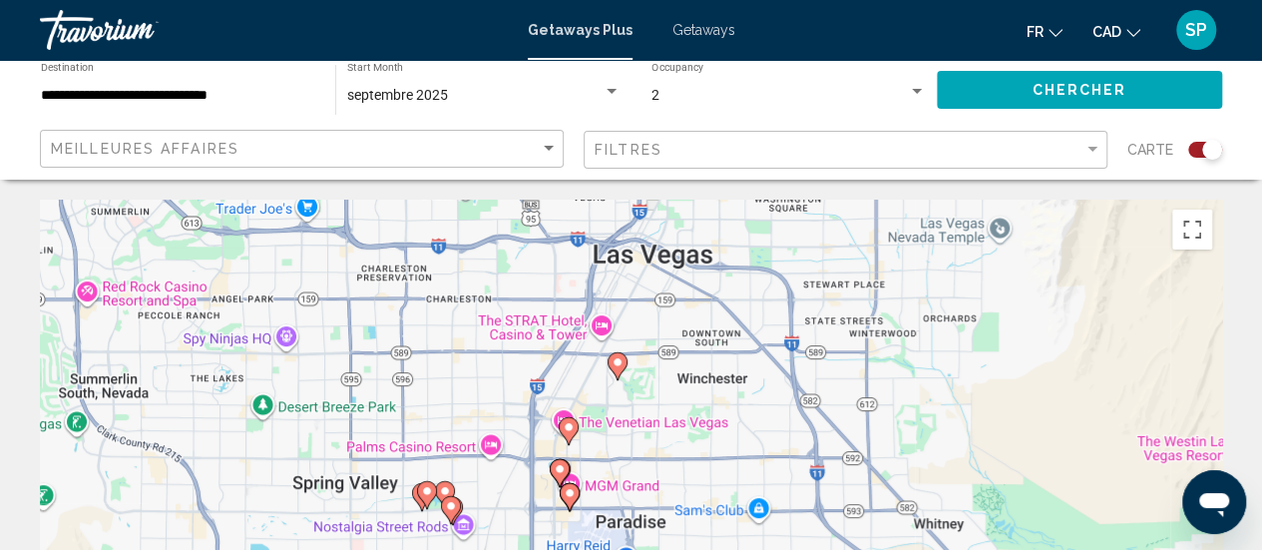
drag, startPoint x: 635, startPoint y: 392, endPoint x: 622, endPoint y: 205, distance: 188.0
click at [622, 205] on div "Pour activer le glissement avec le clavier, appuyez sur Alt+Entrée. Une fois ce…" at bounding box center [631, 499] width 1182 height 599
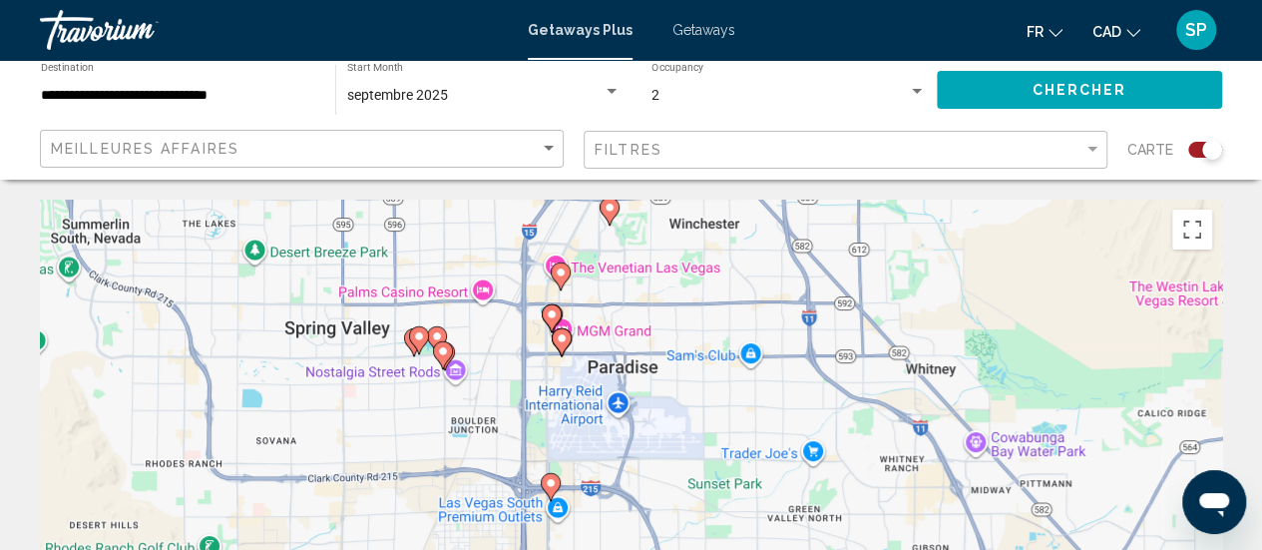
drag, startPoint x: 599, startPoint y: 423, endPoint x: 599, endPoint y: 298, distance: 124.7
click at [599, 298] on div "Pour activer le glissement avec le clavier, appuyez sur Alt+Entrée. Une fois ce…" at bounding box center [631, 499] width 1182 height 599
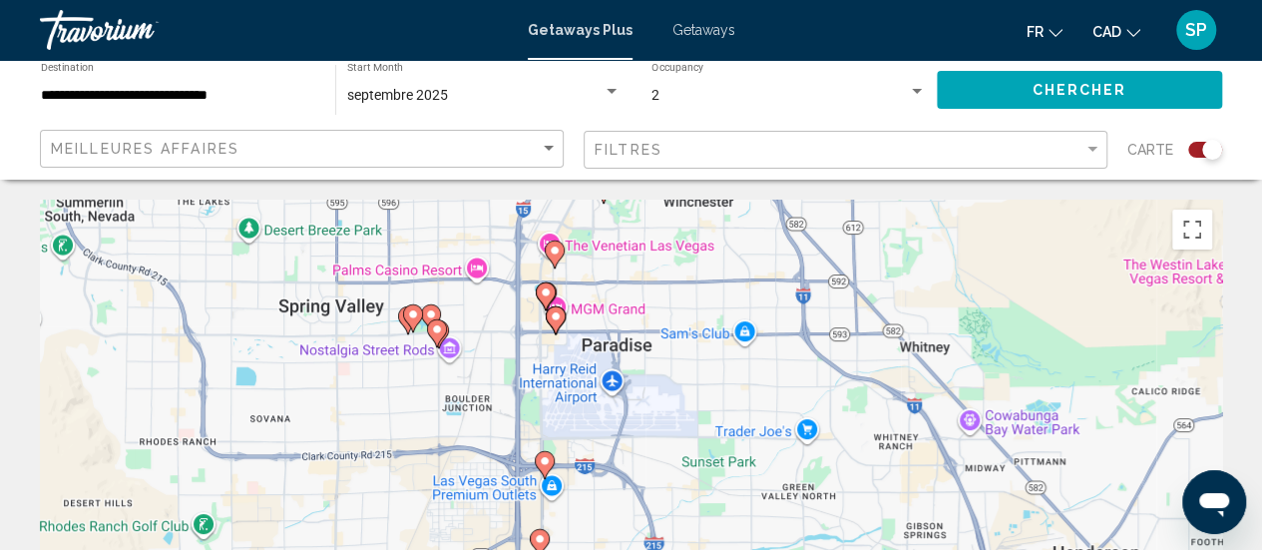
click at [557, 323] on icon "Main content" at bounding box center [555, 320] width 18 height 26
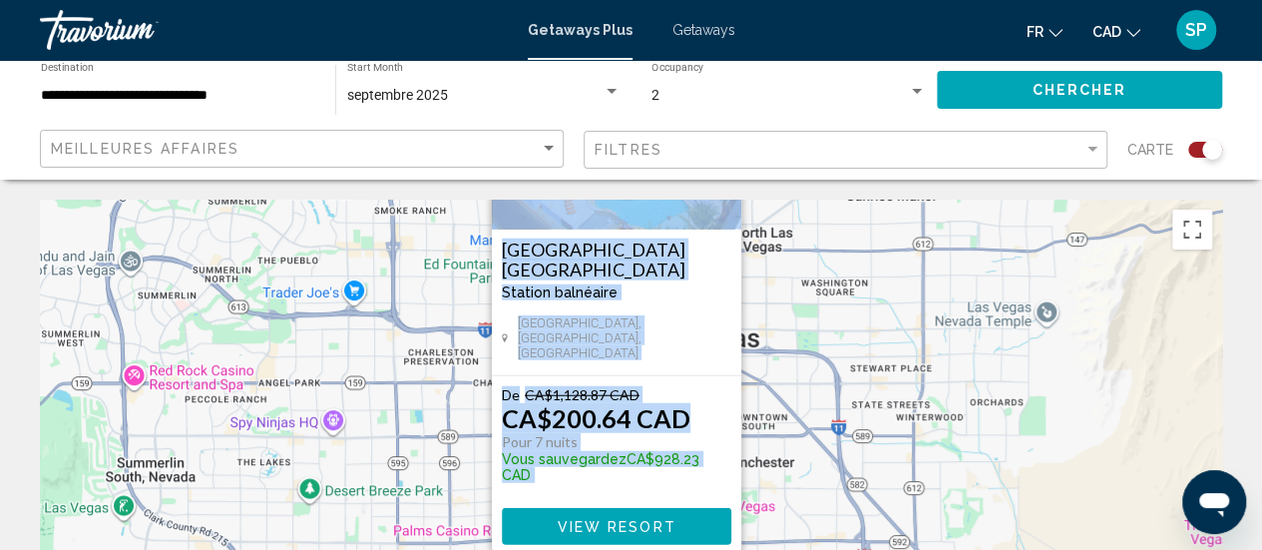
drag, startPoint x: 832, startPoint y: 430, endPoint x: 815, endPoint y: 232, distance: 198.2
click at [815, 232] on div "Pour activer le glissement avec le clavier, appuyez sur Alt+Entrée. Une fois ce…" at bounding box center [631, 499] width 1182 height 599
click at [748, 414] on div "Pour activer le glissement avec le clavier, appuyez sur Alt+Entrée. Une fois ce…" at bounding box center [631, 499] width 1182 height 599
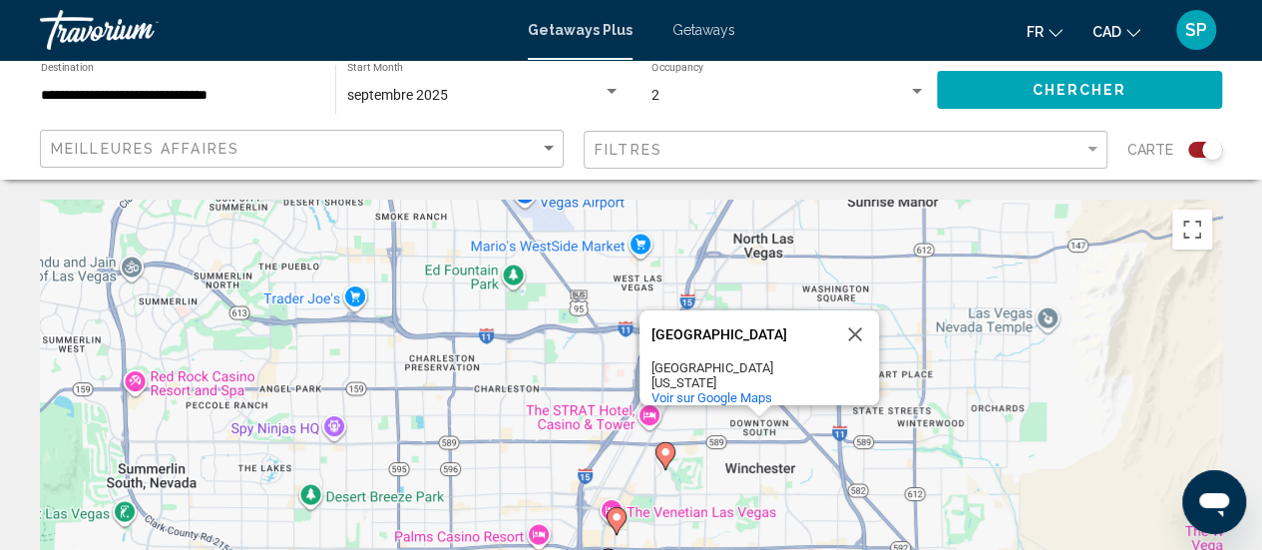
click at [749, 423] on div "Pour activer le glissement avec le clavier, appuyez sur Alt+Entrée. Une fois ce…" at bounding box center [631, 499] width 1182 height 599
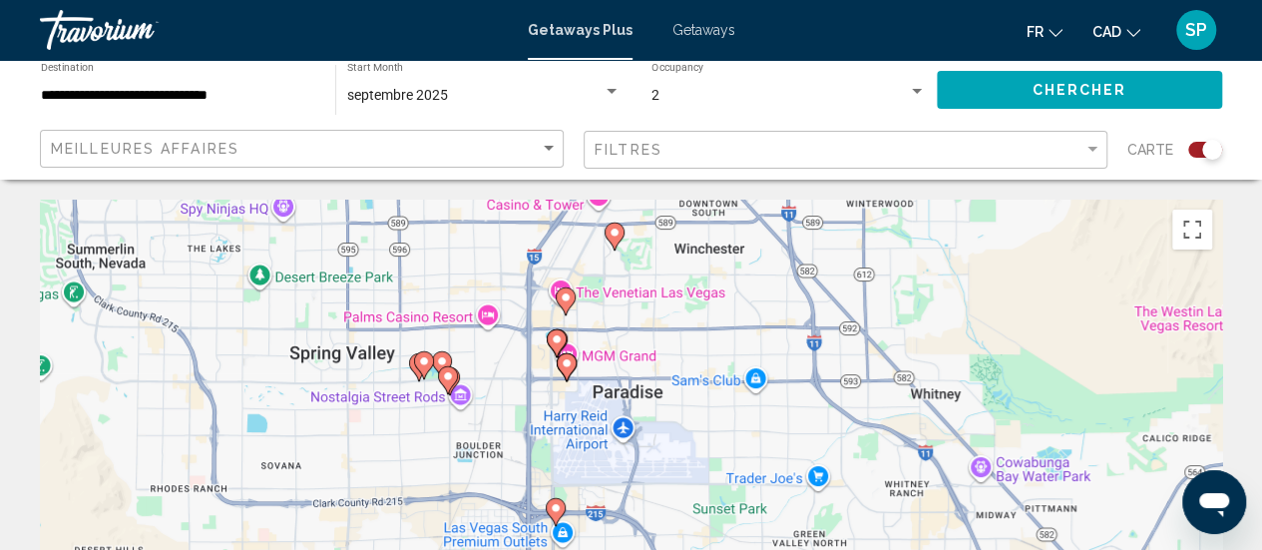
drag, startPoint x: 703, startPoint y: 501, endPoint x: 649, endPoint y: 275, distance: 231.8
click at [649, 275] on div "Pour activer le glissement avec le clavier, appuyez sur Alt+Entrée. Une fois ce…" at bounding box center [631, 499] width 1182 height 599
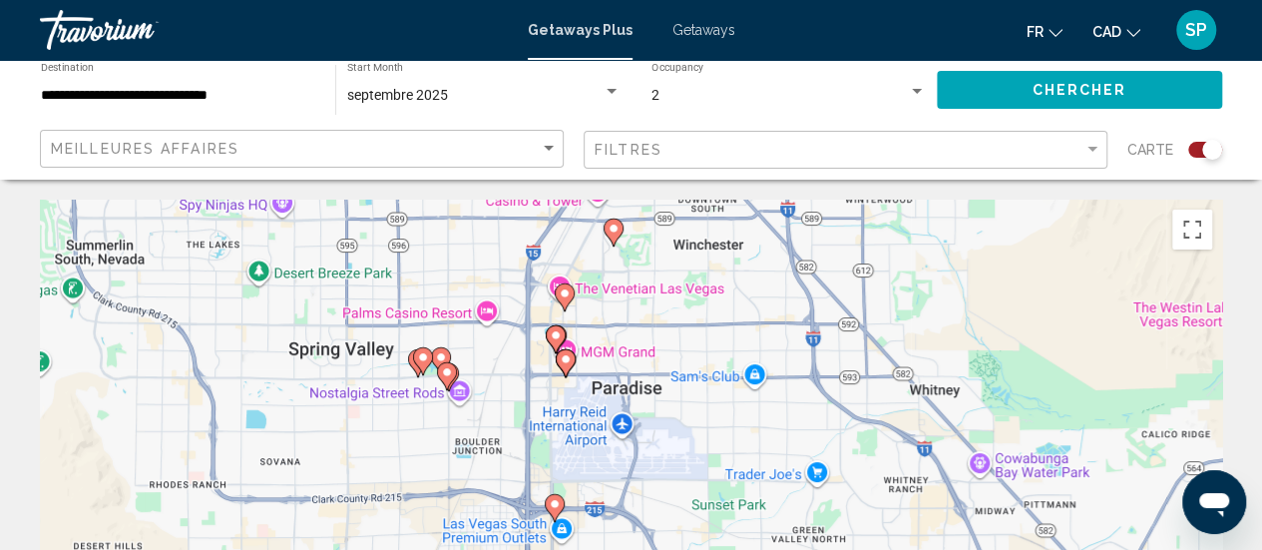
click at [567, 362] on image "Main content" at bounding box center [566, 359] width 12 height 12
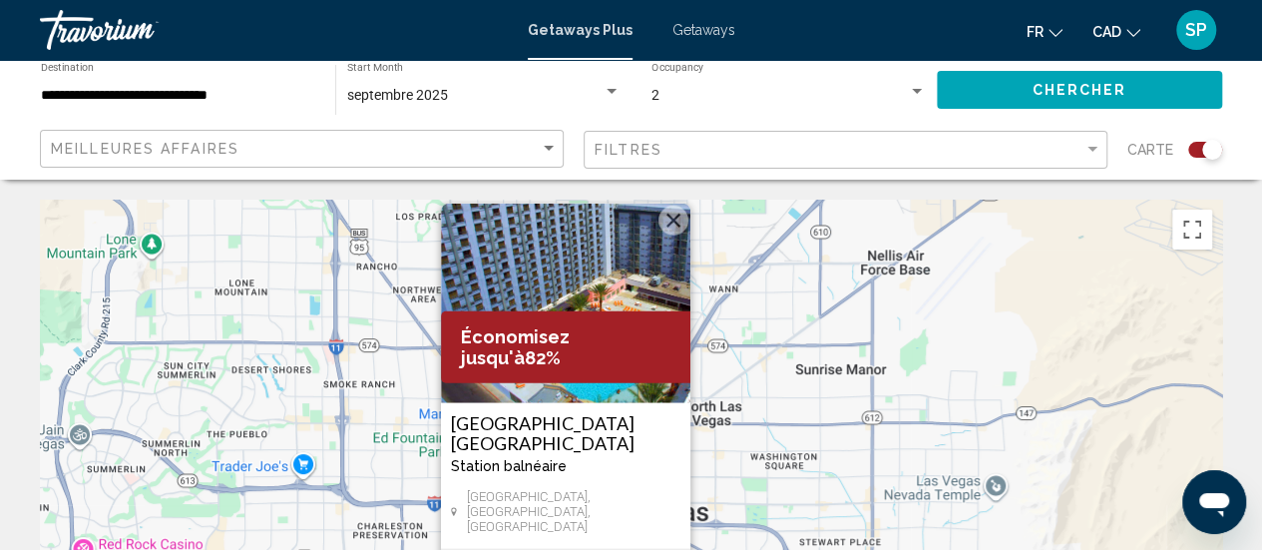
click at [669, 235] on button "Fermer" at bounding box center [673, 221] width 30 height 30
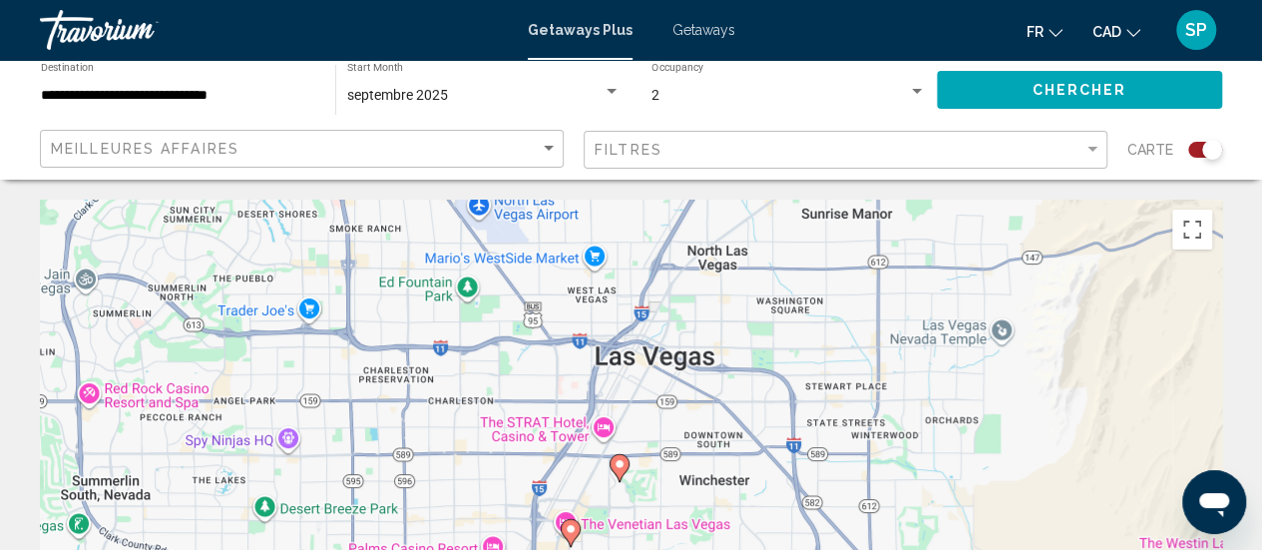
drag, startPoint x: 656, startPoint y: 409, endPoint x: 649, endPoint y: 88, distance: 321.3
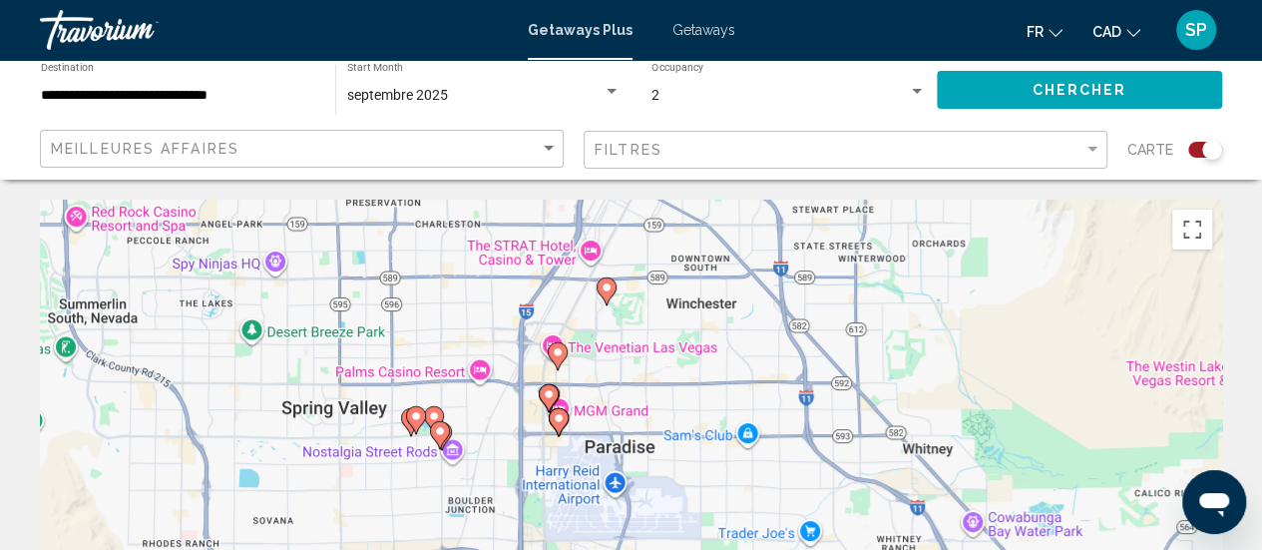
click at [548, 390] on image "Main content" at bounding box center [549, 394] width 12 height 12
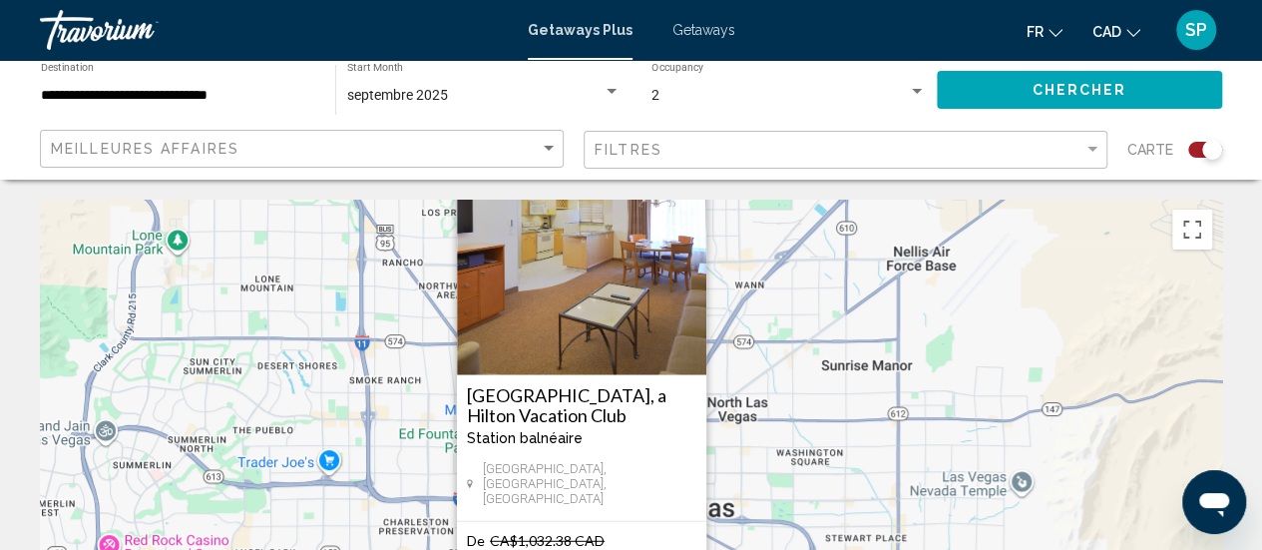
drag, startPoint x: 884, startPoint y: 373, endPoint x: 832, endPoint y: 342, distance: 60.4
click at [832, 342] on div "Pour activer le glissement avec le clavier, appuyez sur Alt+Entrée. Une fois ce…" at bounding box center [631, 499] width 1182 height 599
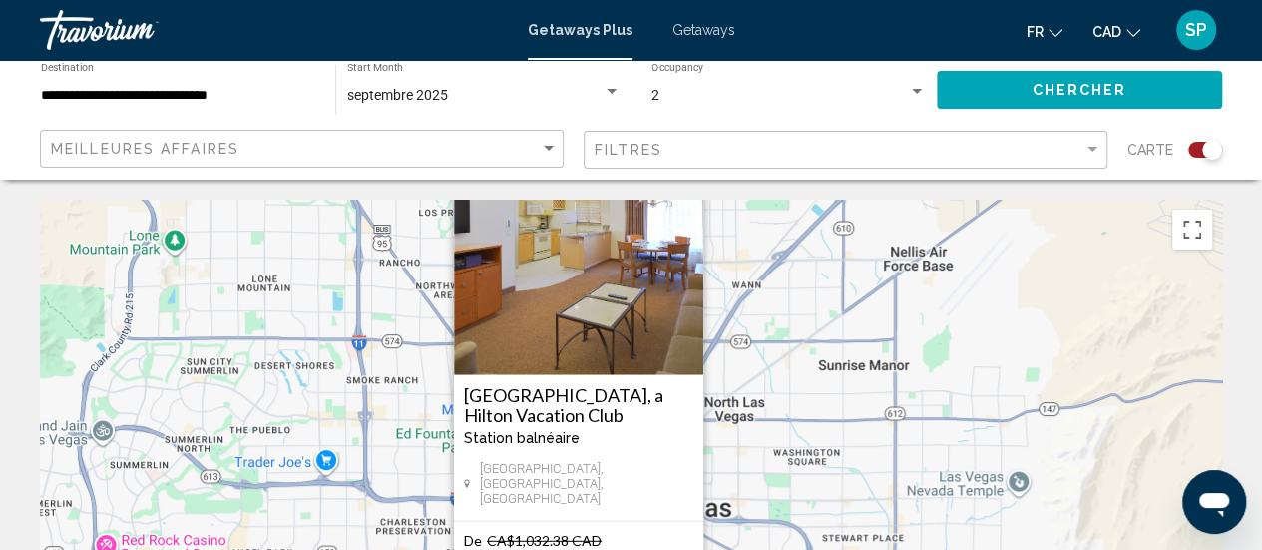
click at [700, 210] on img "Main content" at bounding box center [578, 276] width 249 height 200
